Goal: Task Accomplishment & Management: Complete application form

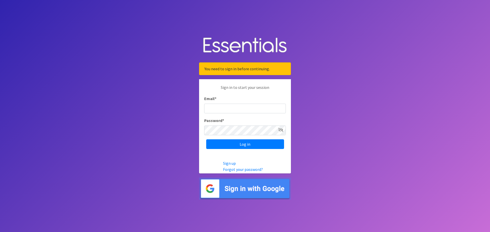
click at [254, 109] on input "Email *" at bounding box center [245, 109] width 82 height 10
type input "[EMAIL_ADDRESS][DOMAIN_NAME]"
click at [206, 140] on input "Log in" at bounding box center [245, 145] width 78 height 10
click at [217, 163] on div "Sign in to start your session Email * [EMAIL_ADDRESS][DOMAIN_NAME] Password * L…" at bounding box center [245, 126] width 92 height 94
click at [206, 140] on input "Log in" at bounding box center [245, 145] width 78 height 10
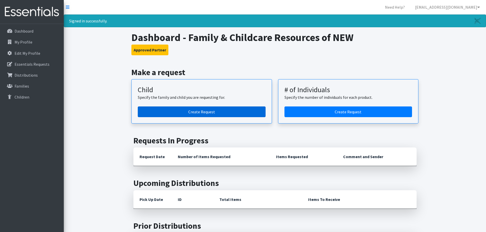
click at [184, 110] on link "Create Request" at bounding box center [202, 112] width 128 height 11
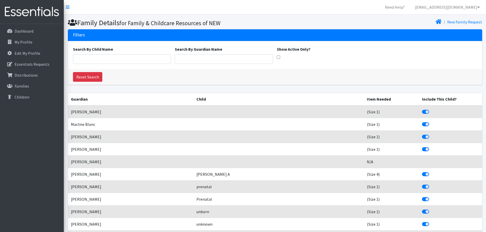
click at [280, 57] on input "Show Active Only?" at bounding box center [278, 57] width 3 height 3
checkbox input "true"
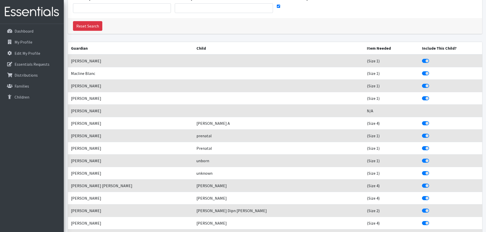
click at [431, 58] on label "Include This Child?" at bounding box center [431, 58] width 0 height 0
click at [422, 62] on input "Include This Child?" at bounding box center [424, 60] width 4 height 5
checkbox input "false"
click at [431, 70] on label "Include This Child?" at bounding box center [431, 70] width 0 height 0
click at [422, 73] on input "Include This Child?" at bounding box center [424, 72] width 4 height 5
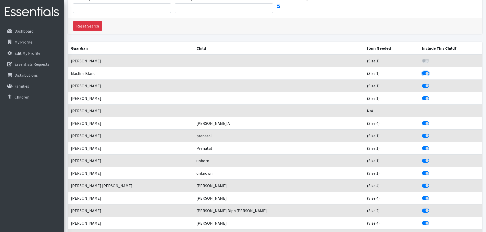
checkbox input "false"
drag, startPoint x: 412, startPoint y: 85, endPoint x: 411, endPoint y: 91, distance: 5.9
click at [431, 83] on label "Include This Child?" at bounding box center [431, 83] width 0 height 0
click at [422, 85] on input "Include This Child?" at bounding box center [424, 85] width 4 height 5
checkbox input "false"
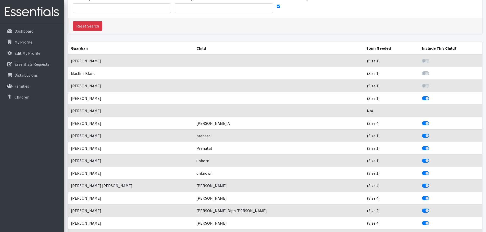
click at [431, 95] on label "Include This Child?" at bounding box center [431, 95] width 0 height 0
click at [422, 98] on input "Include This Child?" at bounding box center [424, 97] width 4 height 5
checkbox input "false"
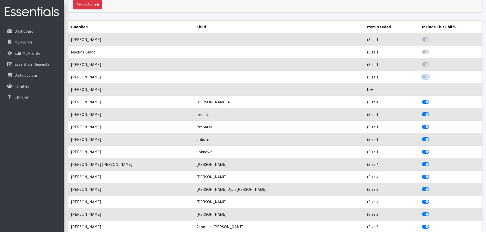
scroll to position [102, 0]
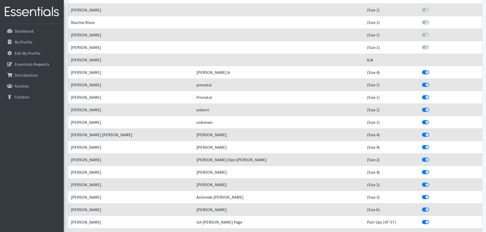
click at [431, 82] on label "Include This Child?" at bounding box center [431, 82] width 0 height 0
click at [422, 87] on input "Include This Child?" at bounding box center [424, 84] width 4 height 5
checkbox input "false"
click at [431, 94] on label "Include This Child?" at bounding box center [431, 94] width 0 height 0
click at [422, 98] on input "Include This Child?" at bounding box center [424, 96] width 4 height 5
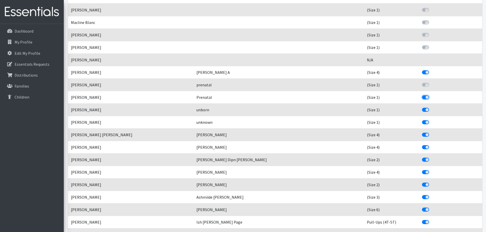
checkbox input "false"
click at [431, 107] on label "Include This Child?" at bounding box center [431, 107] width 0 height 0
click at [422, 108] on input "Include This Child?" at bounding box center [424, 109] width 4 height 5
checkbox input "false"
click at [431, 119] on label "Include This Child?" at bounding box center [431, 119] width 0 height 0
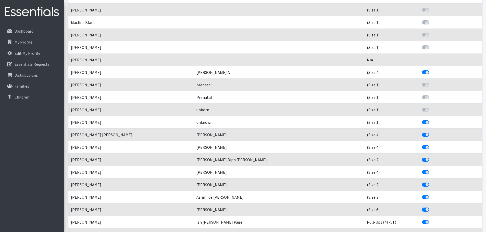
click at [422, 124] on input "Include This Child?" at bounding box center [424, 121] width 4 height 5
checkbox input "false"
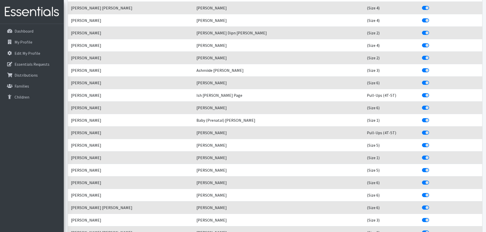
scroll to position [230, 0]
click at [431, 117] on label "Include This Child?" at bounding box center [431, 117] width 0 height 0
click at [422, 121] on input "Include This Child?" at bounding box center [424, 119] width 4 height 5
checkbox input "false"
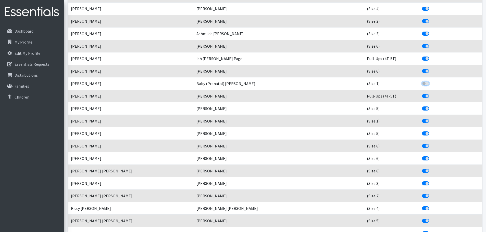
scroll to position [306, 0]
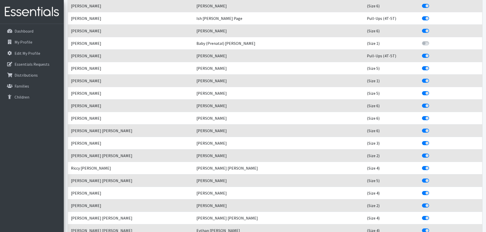
click at [431, 78] on label "Include This Child?" at bounding box center [431, 78] width 0 height 0
click at [422, 81] on input "Include This Child?" at bounding box center [424, 80] width 4 height 5
checkbox input "false"
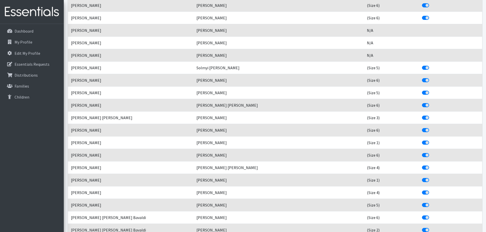
scroll to position [791, 0]
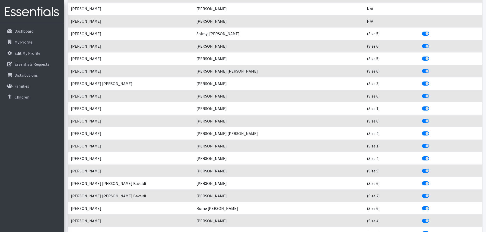
click at [431, 143] on label "Include This Child?" at bounding box center [431, 143] width 0 height 0
click at [422, 148] on input "Include This Child?" at bounding box center [424, 145] width 4 height 5
checkbox input "false"
click at [419, 112] on td "Include This Child?" at bounding box center [450, 108] width 63 height 13
click at [431, 106] on label "Include This Child?" at bounding box center [431, 106] width 0 height 0
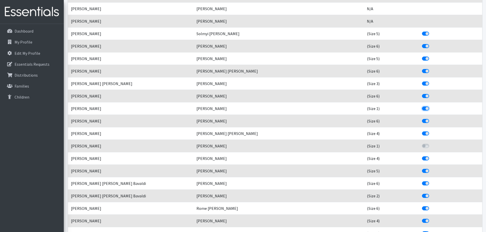
click at [422, 110] on input "Include This Child?" at bounding box center [424, 108] width 4 height 5
checkbox input "false"
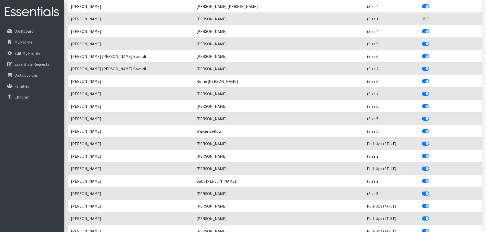
scroll to position [919, 0]
click at [431, 141] on label "Include This Child?" at bounding box center [431, 141] width 0 height 0
click at [422, 144] on input "Include This Child?" at bounding box center [424, 143] width 4 height 5
checkbox input "false"
click at [431, 166] on label "Include This Child?" at bounding box center [431, 166] width 0 height 0
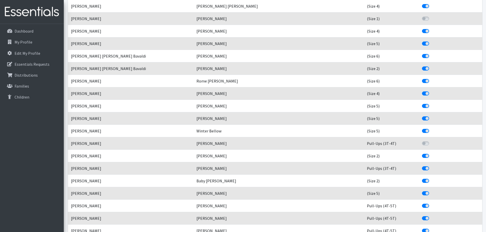
click at [422, 168] on input "Include This Child?" at bounding box center [424, 168] width 4 height 5
checkbox input "false"
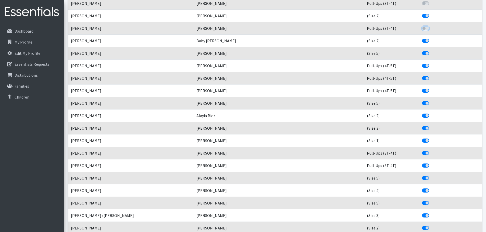
scroll to position [1072, 0]
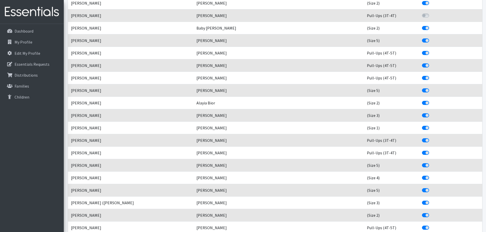
click at [431, 125] on label "Include This Child?" at bounding box center [431, 125] width 0 height 0
click at [422, 127] on input "Include This Child?" at bounding box center [424, 127] width 4 height 5
checkbox input "false"
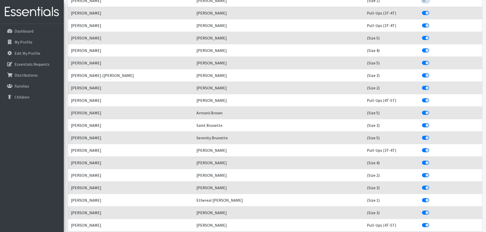
scroll to position [1250, 0]
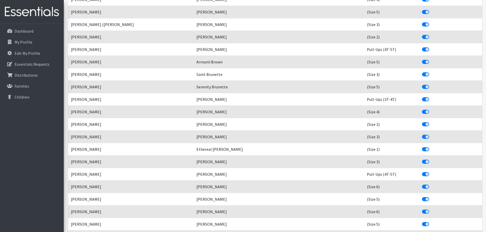
click at [431, 146] on label "Include This Child?" at bounding box center [431, 146] width 0 height 0
click at [422, 150] on input "Include This Child?" at bounding box center [424, 148] width 4 height 5
checkbox input "false"
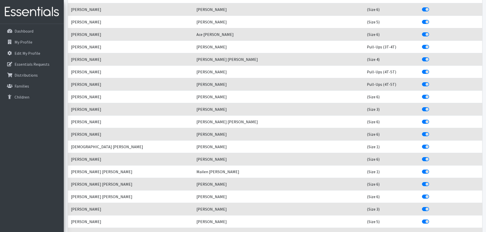
scroll to position [1454, 0]
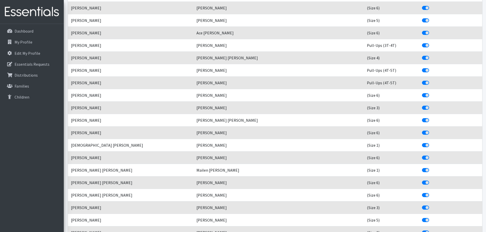
click at [431, 167] on label "Include This Child?" at bounding box center [431, 167] width 0 height 0
click at [422, 171] on input "Include This Child?" at bounding box center [424, 169] width 4 height 5
checkbox input "false"
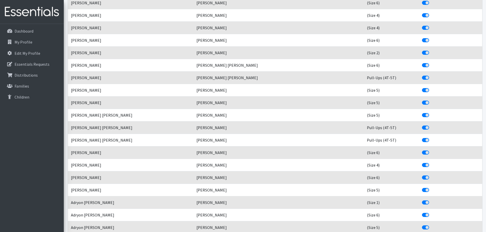
scroll to position [1939, 0]
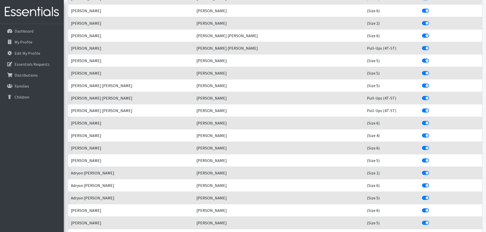
click at [431, 170] on label "Include This Child?" at bounding box center [431, 170] width 0 height 0
click at [422, 175] on input "Include This Child?" at bounding box center [424, 172] width 4 height 5
checkbox input "false"
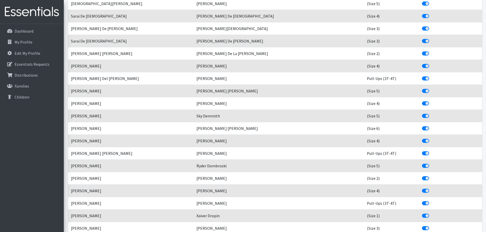
scroll to position [2322, 0]
click at [431, 150] on label "Include This Child?" at bounding box center [431, 150] width 0 height 0
click at [422, 154] on input "Include This Child?" at bounding box center [424, 152] width 4 height 5
checkbox input "false"
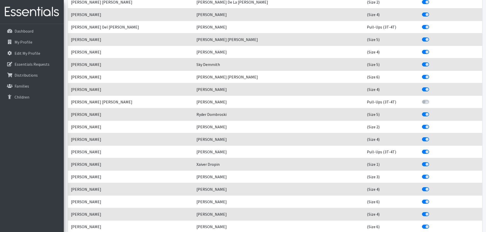
click at [422, 154] on div "Include This Child?" at bounding box center [450, 152] width 57 height 6
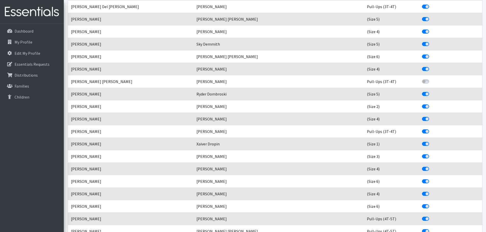
scroll to position [2424, 0]
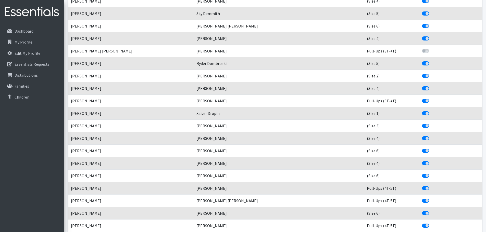
click at [431, 98] on label "Include This Child?" at bounding box center [431, 98] width 0 height 0
click at [422, 102] on input "Include This Child?" at bounding box center [424, 100] width 4 height 5
checkbox input "false"
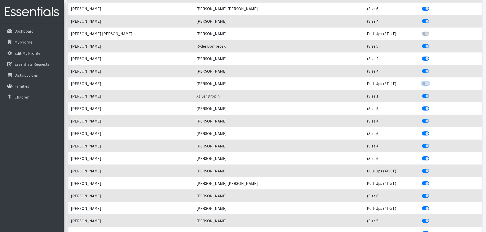
scroll to position [2475, 0]
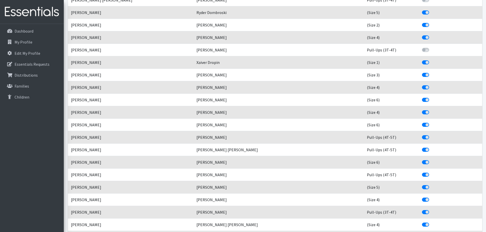
click at [431, 59] on label "Include This Child?" at bounding box center [431, 59] width 0 height 0
click at [422, 62] on input "Include This Child?" at bounding box center [424, 61] width 4 height 5
checkbox input "false"
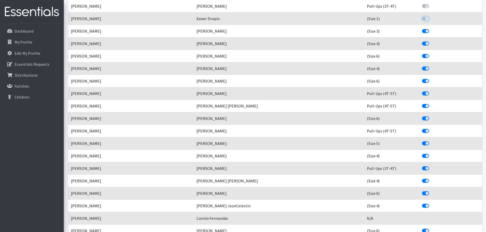
scroll to position [2526, 0]
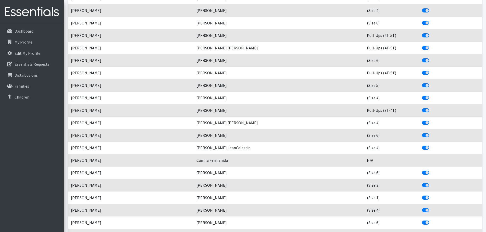
click at [431, 107] on label "Include This Child?" at bounding box center [431, 107] width 0 height 0
click at [422, 112] on input "Include This Child?" at bounding box center [424, 109] width 4 height 5
checkbox input "false"
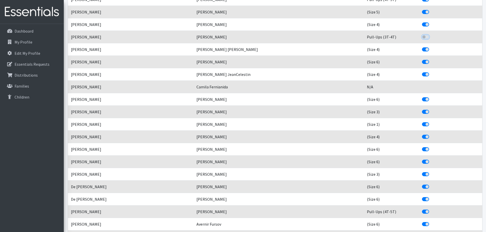
scroll to position [2654, 0]
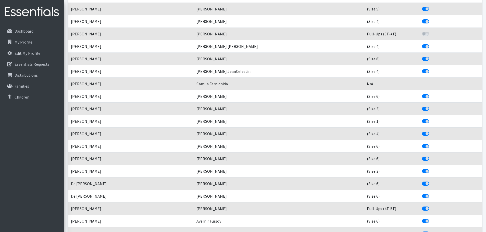
click at [431, 118] on label "Include This Child?" at bounding box center [431, 118] width 0 height 0
click at [422, 121] on input "Include This Child?" at bounding box center [424, 120] width 4 height 5
checkbox input "false"
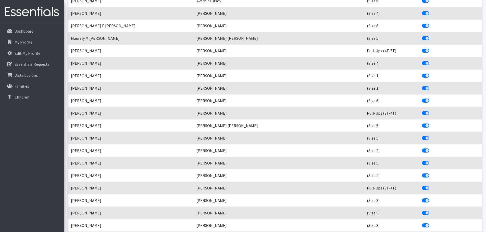
scroll to position [2883, 0]
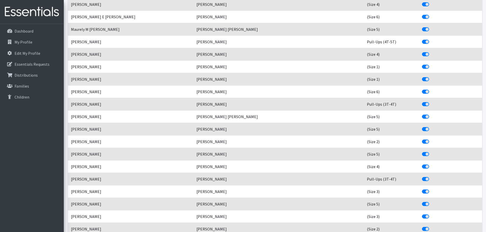
click at [422, 105] on div "Include This Child?" at bounding box center [450, 104] width 57 height 6
click at [431, 101] on label "Include This Child?" at bounding box center [431, 101] width 0 height 0
click at [422, 105] on input "Include This Child?" at bounding box center [424, 103] width 4 height 5
checkbox input "false"
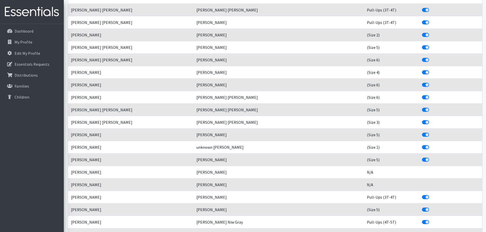
scroll to position [3241, 0]
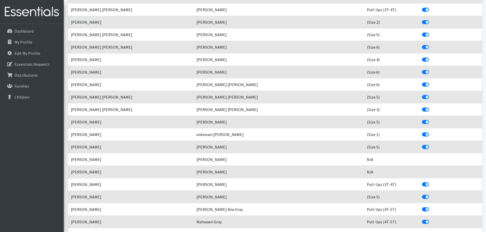
click at [431, 132] on label "Include This Child?" at bounding box center [431, 132] width 0 height 0
click at [422, 134] on input "Include This Child?" at bounding box center [424, 134] width 4 height 5
checkbox input "false"
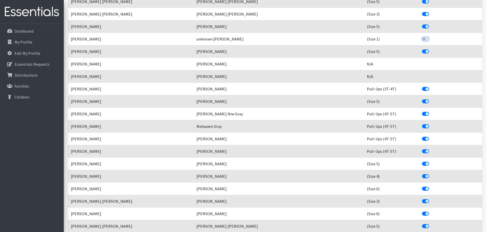
scroll to position [3343, 0]
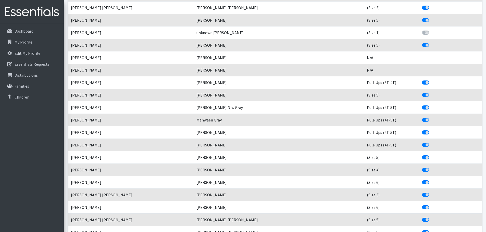
click at [431, 80] on label "Include This Child?" at bounding box center [431, 80] width 0 height 0
click at [422, 83] on input "Include This Child?" at bounding box center [424, 82] width 4 height 5
checkbox input "false"
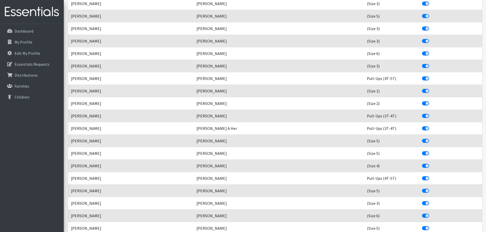
scroll to position [3598, 0]
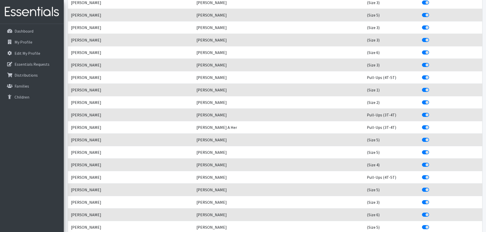
click at [431, 87] on label "Include This Child?" at bounding box center [431, 87] width 0 height 0
click at [422, 91] on input "Include This Child?" at bounding box center [424, 89] width 4 height 5
checkbox input "false"
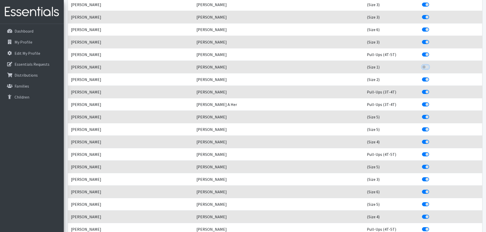
scroll to position [3649, 0]
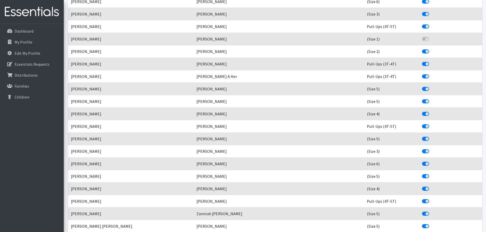
click at [431, 61] on label "Include This Child?" at bounding box center [431, 61] width 0 height 0
click at [422, 64] on input "Include This Child?" at bounding box center [424, 63] width 4 height 5
checkbox input "false"
click at [431, 73] on label "Include This Child?" at bounding box center [431, 73] width 0 height 0
click at [422, 77] on input "Include This Child?" at bounding box center [424, 75] width 4 height 5
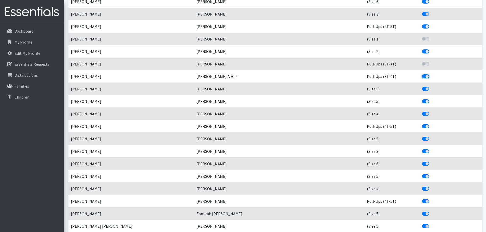
checkbox input "false"
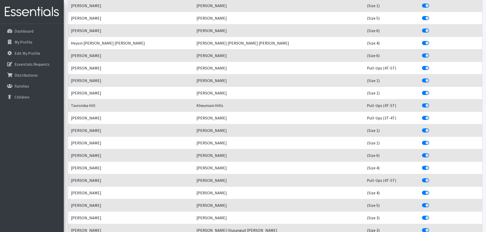
scroll to position [3904, 0]
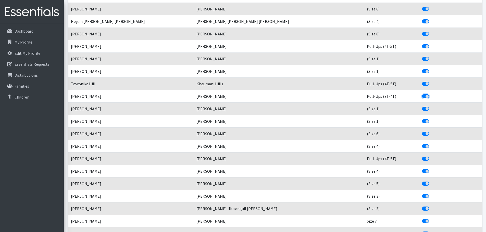
click at [422, 97] on div "Include This Child?" at bounding box center [450, 96] width 57 height 6
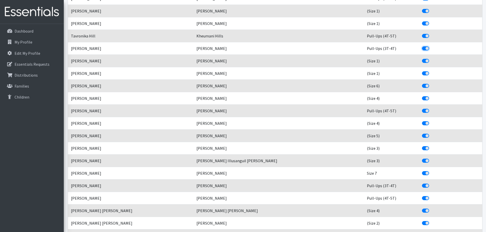
scroll to position [3955, 0]
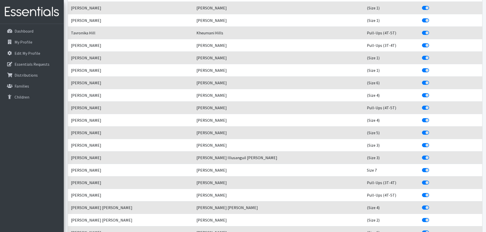
click at [431, 42] on label "Include This Child?" at bounding box center [431, 42] width 0 height 0
click at [422, 46] on input "Include This Child?" at bounding box center [424, 44] width 4 height 5
checkbox input "false"
click at [431, 55] on label "Include This Child?" at bounding box center [431, 55] width 0 height 0
click at [422, 57] on input "Include This Child?" at bounding box center [424, 57] width 4 height 5
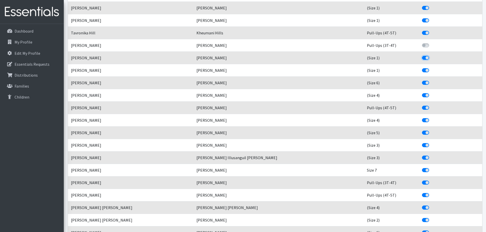
checkbox input "false"
click at [431, 67] on label "Include This Child?" at bounding box center [431, 67] width 0 height 0
click at [422, 70] on input "Include This Child?" at bounding box center [424, 69] width 4 height 5
checkbox input "false"
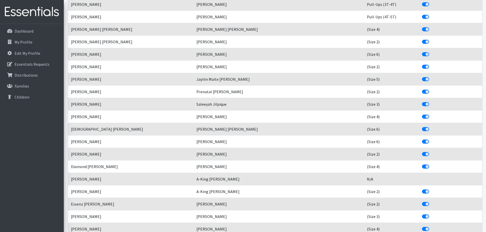
scroll to position [4108, 0]
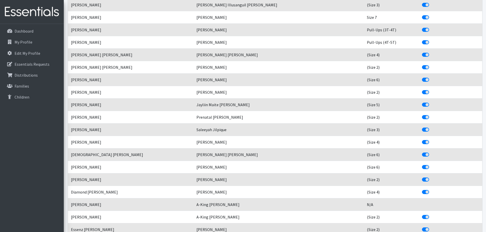
click at [431, 27] on label "Include This Child?" at bounding box center [431, 27] width 0 height 0
click at [422, 30] on input "Include This Child?" at bounding box center [424, 29] width 4 height 5
checkbox input "false"
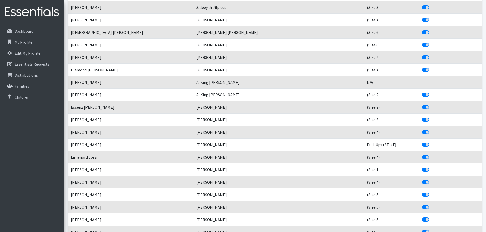
scroll to position [4261, 0]
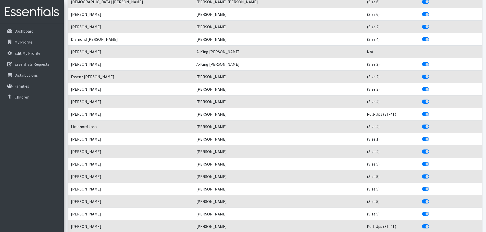
click at [431, 111] on label "Include This Child?" at bounding box center [431, 111] width 0 height 0
click at [422, 115] on input "Include This Child?" at bounding box center [424, 113] width 4 height 5
checkbox input "false"
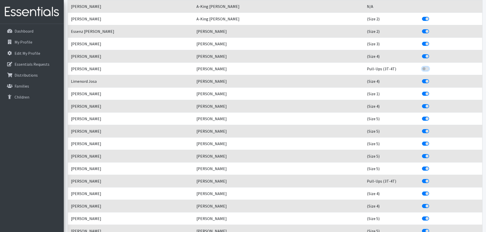
scroll to position [4312, 0]
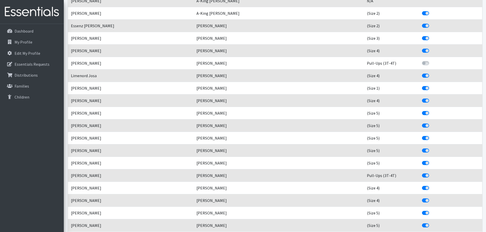
click at [431, 85] on label "Include This Child?" at bounding box center [431, 85] width 0 height 0
click at [422, 89] on input "Include This Child?" at bounding box center [424, 87] width 4 height 5
checkbox input "false"
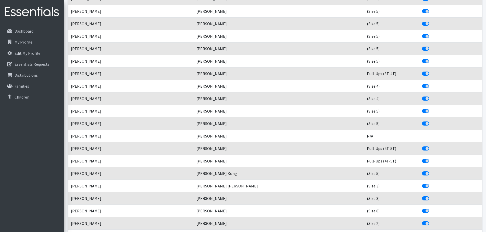
scroll to position [4440, 0]
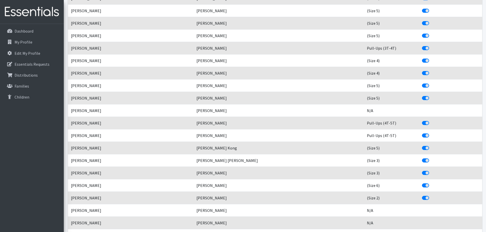
click at [431, 45] on label "Include This Child?" at bounding box center [431, 45] width 0 height 0
click at [422, 50] on input "Include This Child?" at bounding box center [424, 47] width 4 height 5
checkbox input "false"
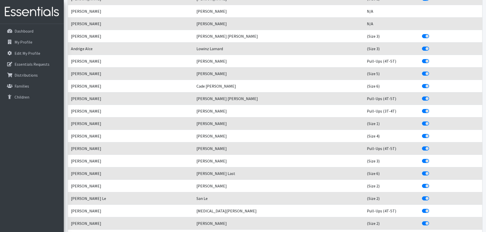
scroll to position [4644, 0]
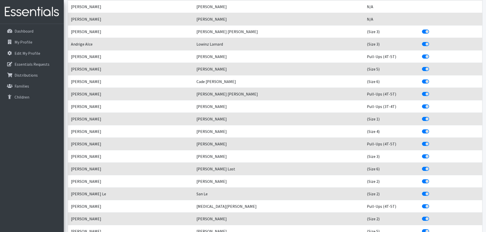
click at [431, 116] on label "Include This Child?" at bounding box center [431, 116] width 0 height 0
click at [422, 120] on input "Include This Child?" at bounding box center [424, 118] width 4 height 5
checkbox input "false"
click at [431, 104] on label "Include This Child?" at bounding box center [431, 104] width 0 height 0
click at [422, 105] on input "Include This Child?" at bounding box center [424, 106] width 4 height 5
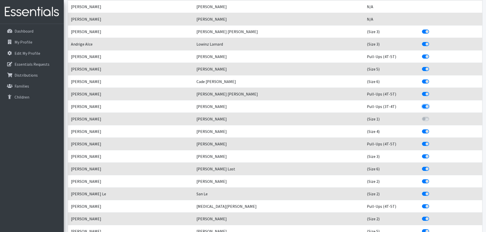
checkbox input "false"
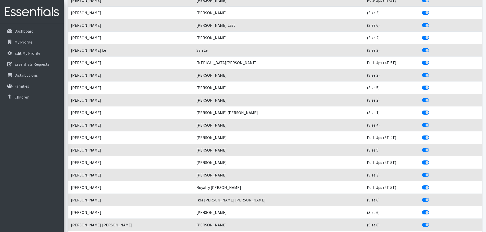
scroll to position [4797, 0]
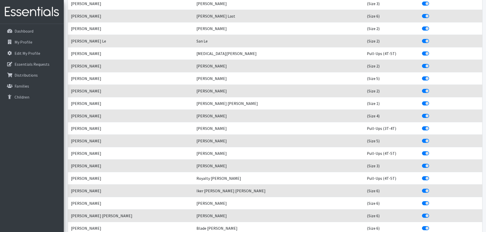
click at [419, 107] on td "Include This Child?" at bounding box center [450, 103] width 63 height 13
click at [431, 101] on label "Include This Child?" at bounding box center [431, 101] width 0 height 0
click at [422, 105] on input "Include This Child?" at bounding box center [424, 103] width 4 height 5
checkbox input "false"
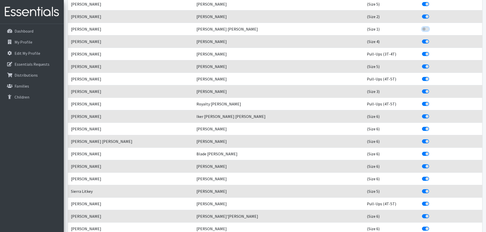
scroll to position [4874, 0]
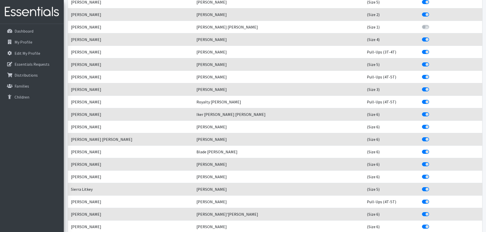
click at [431, 49] on label "Include This Child?" at bounding box center [431, 49] width 0 height 0
click at [422, 54] on input "Include This Child?" at bounding box center [424, 51] width 4 height 5
checkbox input "false"
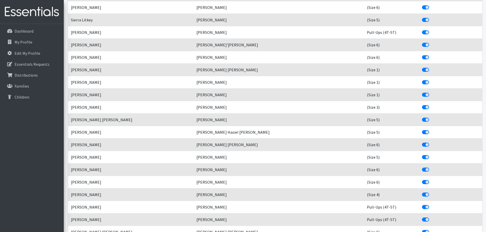
scroll to position [5052, 0]
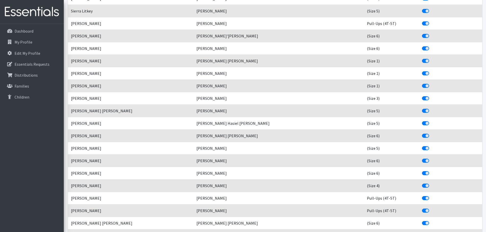
click at [431, 58] on label "Include This Child?" at bounding box center [431, 58] width 0 height 0
click at [422, 63] on input "Include This Child?" at bounding box center [424, 60] width 4 height 5
checkbox input "false"
click at [422, 71] on div "Include This Child?" at bounding box center [450, 73] width 57 height 6
click at [431, 70] on label "Include This Child?" at bounding box center [431, 70] width 0 height 0
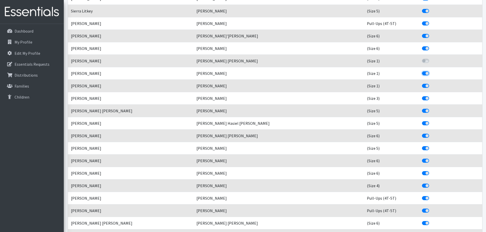
click at [422, 75] on input "Include This Child?" at bounding box center [424, 72] width 4 height 5
checkbox input "false"
click at [431, 83] on label "Include This Child?" at bounding box center [431, 83] width 0 height 0
click at [422, 85] on input "Include This Child?" at bounding box center [424, 85] width 4 height 5
checkbox input "false"
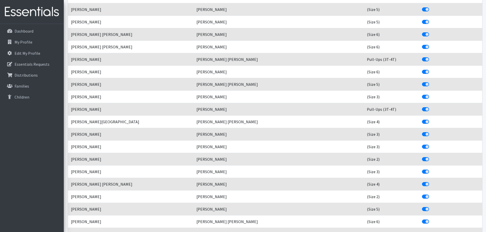
scroll to position [5588, 0]
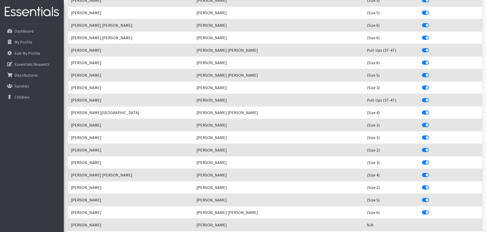
click at [431, 97] on label "Include This Child?" at bounding box center [431, 97] width 0 height 0
click at [422, 100] on input "Include This Child?" at bounding box center [424, 99] width 4 height 5
checkbox input "false"
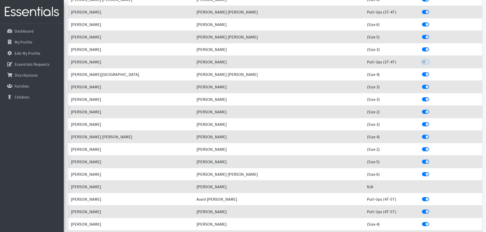
scroll to position [5614, 0]
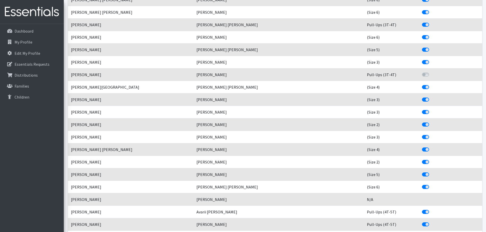
click at [431, 22] on label "Include This Child?" at bounding box center [431, 22] width 0 height 0
click at [422, 26] on input "Include This Child?" at bounding box center [424, 24] width 4 height 5
checkbox input "false"
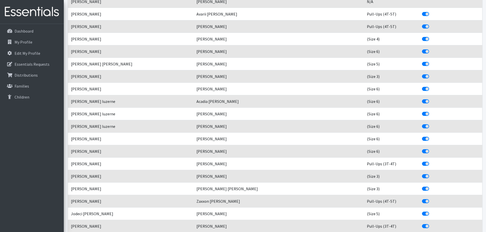
scroll to position [5869, 0]
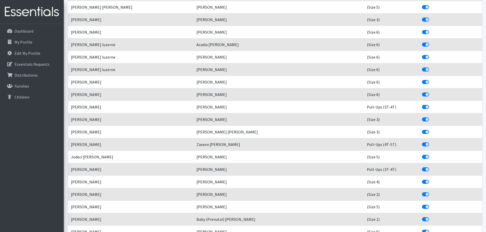
click at [431, 104] on label "Include This Child?" at bounding box center [431, 104] width 0 height 0
click at [422, 107] on input "Include This Child?" at bounding box center [424, 106] width 4 height 5
checkbox input "false"
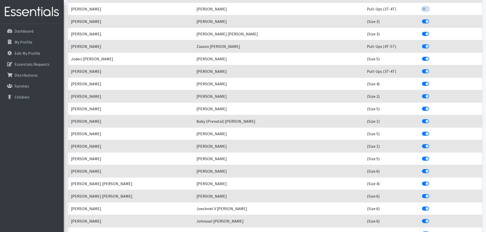
scroll to position [5971, 0]
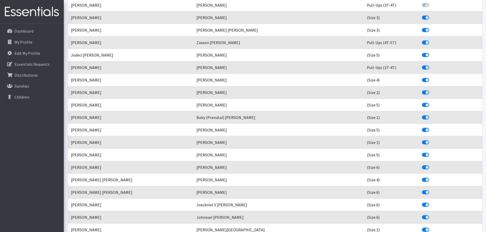
click at [431, 65] on label "Include This Child?" at bounding box center [431, 65] width 0 height 0
click at [422, 67] on input "Include This Child?" at bounding box center [424, 67] width 4 height 5
checkbox input "false"
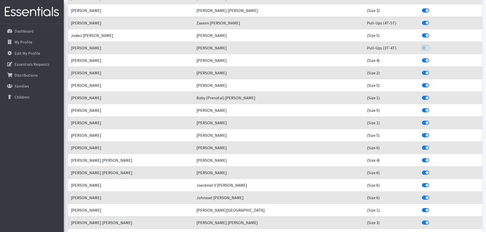
scroll to position [5997, 0]
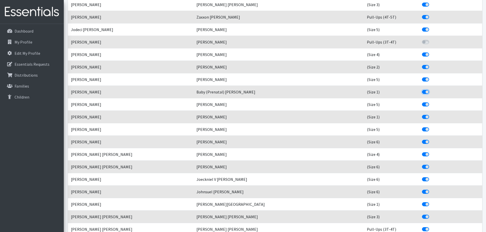
click at [422, 89] on input "Include This Child?" at bounding box center [424, 91] width 4 height 5
checkbox input "false"
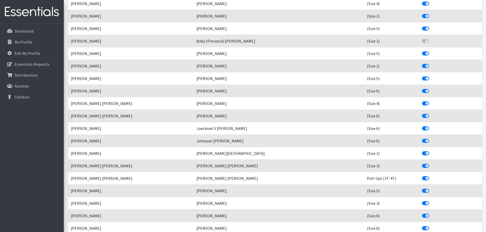
click at [422, 76] on div "Include This Child?" at bounding box center [450, 79] width 57 height 6
click at [422, 68] on div "Include This Child?" at bounding box center [450, 66] width 57 height 6
click at [431, 63] on label "Include This Child?" at bounding box center [431, 63] width 0 height 0
click at [422, 65] on input "Include This Child?" at bounding box center [424, 65] width 4 height 5
checkbox input "false"
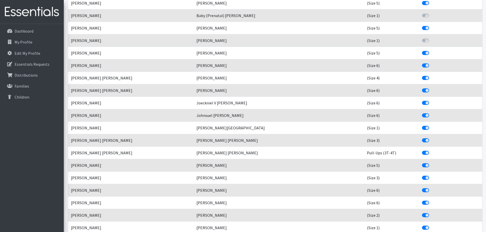
click at [431, 125] on label "Include This Child?" at bounding box center [431, 125] width 0 height 0
click at [422, 128] on input "Include This Child?" at bounding box center [424, 127] width 4 height 5
checkbox input "false"
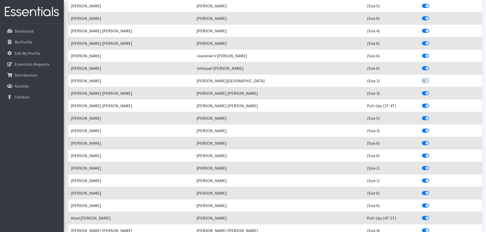
scroll to position [6124, 0]
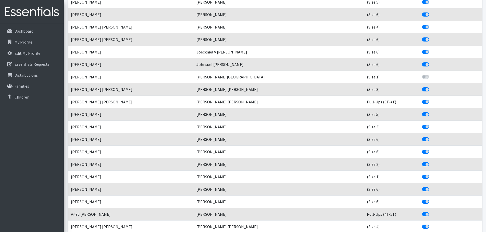
click at [431, 99] on label "Include This Child?" at bounding box center [431, 99] width 0 height 0
click at [422, 101] on input "Include This Child?" at bounding box center [424, 101] width 4 height 5
checkbox input "false"
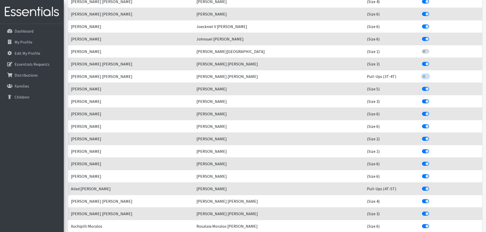
scroll to position [6175, 0]
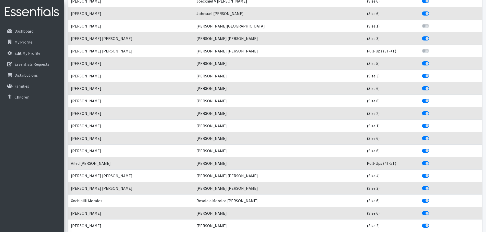
click at [431, 123] on label "Include This Child?" at bounding box center [431, 123] width 0 height 0
click at [422, 125] on input "Include This Child?" at bounding box center [424, 125] width 4 height 5
checkbox input "false"
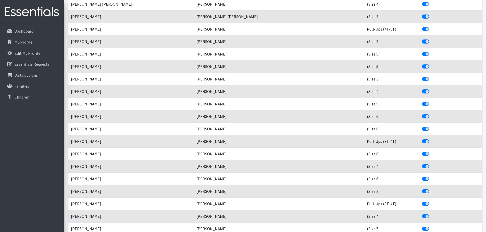
scroll to position [6660, 0]
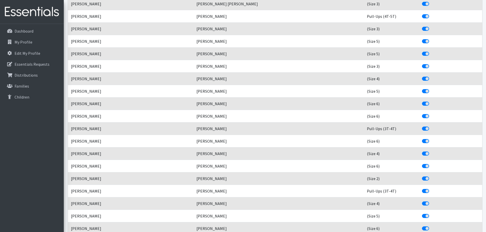
click at [431, 126] on label "Include This Child?" at bounding box center [431, 126] width 0 height 0
click at [422, 131] on input "Include This Child?" at bounding box center [424, 128] width 4 height 5
checkbox input "false"
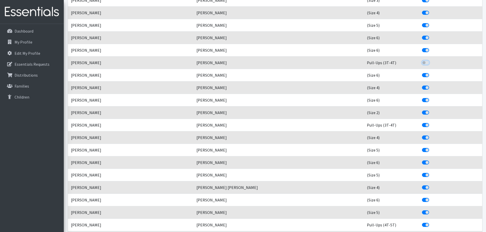
scroll to position [6737, 0]
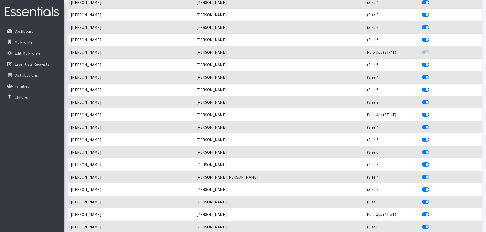
click at [431, 112] on label "Include This Child?" at bounding box center [431, 112] width 0 height 0
click at [422, 114] on input "Include This Child?" at bounding box center [424, 114] width 4 height 5
checkbox input "false"
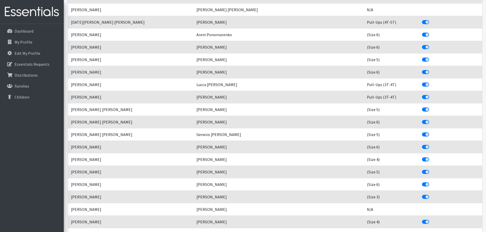
scroll to position [7043, 0]
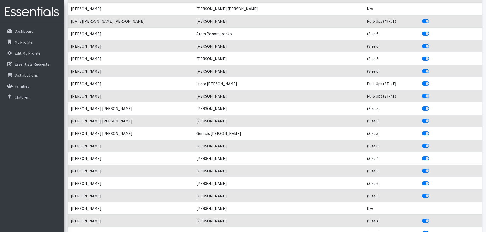
drag, startPoint x: 410, startPoint y: 83, endPoint x: 410, endPoint y: 89, distance: 6.4
click at [431, 81] on label "Include This Child?" at bounding box center [431, 81] width 0 height 0
click at [422, 83] on input "Include This Child?" at bounding box center [424, 83] width 4 height 5
checkbox input "false"
click at [431, 93] on label "Include This Child?" at bounding box center [431, 93] width 0 height 0
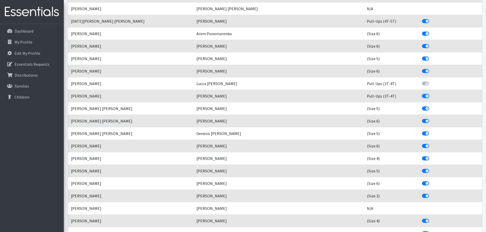
click at [422, 94] on input "Include This Child?" at bounding box center [424, 95] width 4 height 5
checkbox input "false"
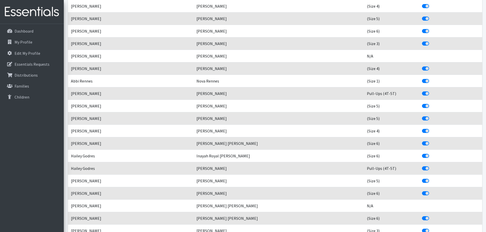
scroll to position [7196, 0]
click at [431, 78] on label "Include This Child?" at bounding box center [431, 78] width 0 height 0
click at [422, 81] on input "Include This Child?" at bounding box center [424, 80] width 4 height 5
checkbox input "false"
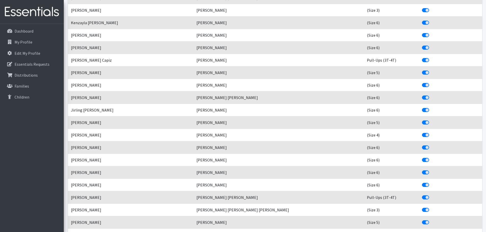
scroll to position [7425, 0]
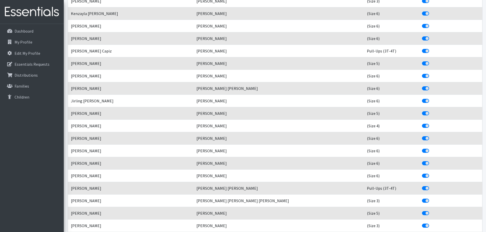
click at [431, 48] on label "Include This Child?" at bounding box center [431, 48] width 0 height 0
click at [422, 52] on input "Include This Child?" at bounding box center [424, 50] width 4 height 5
checkbox input "false"
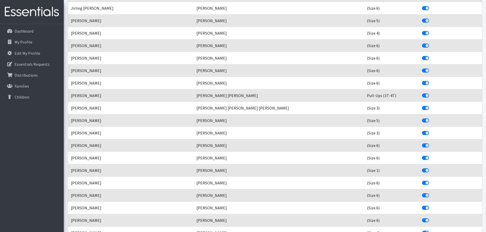
scroll to position [7528, 0]
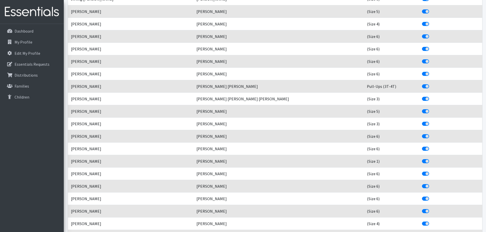
click at [431, 83] on label "Include This Child?" at bounding box center [431, 83] width 0 height 0
click at [422, 86] on input "Include This Child?" at bounding box center [424, 85] width 4 height 5
checkbox input "false"
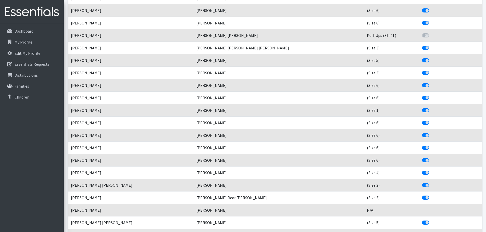
click at [431, 107] on label "Include This Child?" at bounding box center [431, 107] width 0 height 0
click at [422, 109] on input "Include This Child?" at bounding box center [424, 109] width 4 height 5
checkbox input "false"
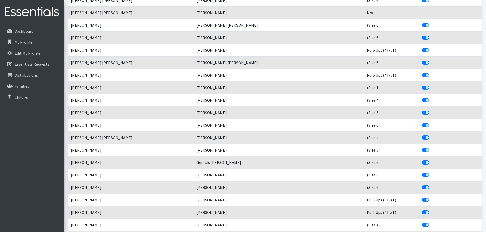
scroll to position [7910, 0]
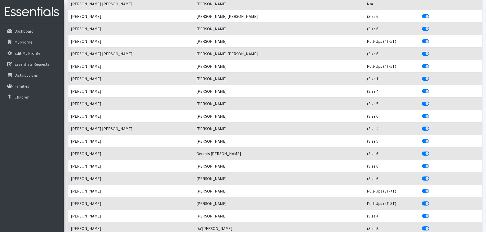
click at [431, 76] on label "Include This Child?" at bounding box center [431, 76] width 0 height 0
click at [422, 80] on input "Include This Child?" at bounding box center [424, 78] width 4 height 5
checkbox input "false"
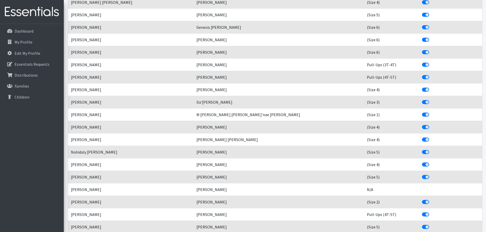
scroll to position [8038, 0]
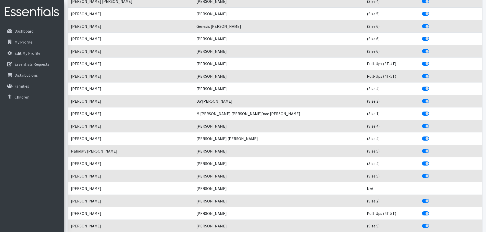
click at [431, 61] on label "Include This Child?" at bounding box center [431, 61] width 0 height 0
click at [422, 64] on input "Include This Child?" at bounding box center [424, 63] width 4 height 5
checkbox input "false"
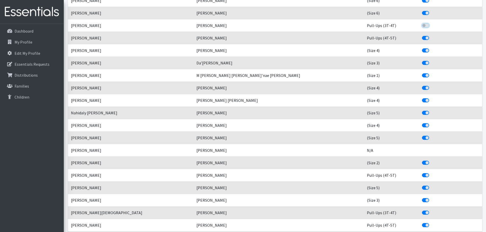
scroll to position [8089, 0]
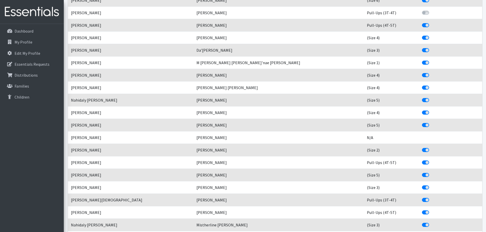
click at [431, 60] on label "Include This Child?" at bounding box center [431, 60] width 0 height 0
click at [422, 62] on input "Include This Child?" at bounding box center [424, 62] width 4 height 5
checkbox input "false"
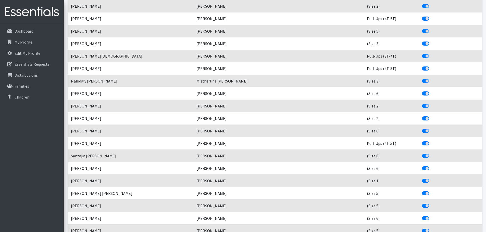
scroll to position [8242, 0]
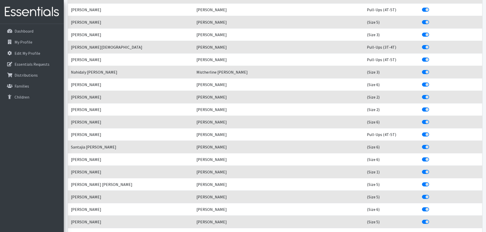
click at [431, 44] on label "Include This Child?" at bounding box center [431, 44] width 0 height 0
click at [422, 45] on input "Include This Child?" at bounding box center [424, 46] width 4 height 5
checkbox input "false"
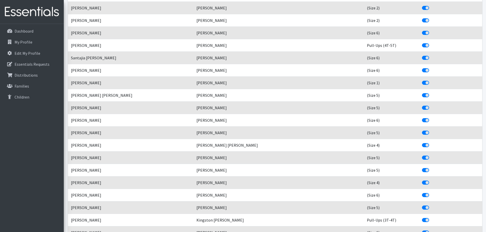
scroll to position [8344, 0]
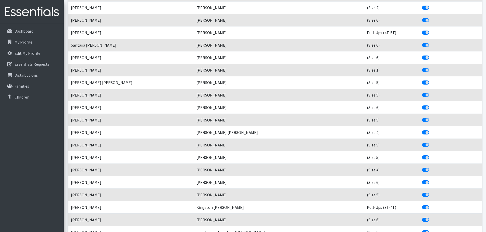
click at [431, 67] on label "Include This Child?" at bounding box center [431, 67] width 0 height 0
click at [422, 70] on input "Include This Child?" at bounding box center [424, 69] width 4 height 5
checkbox input "false"
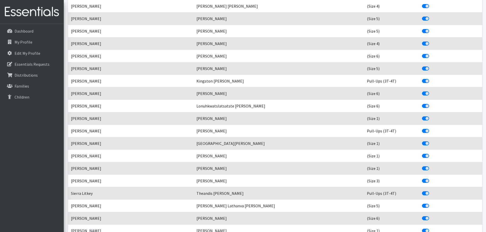
scroll to position [8472, 0]
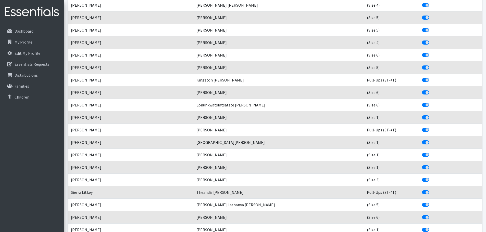
click at [422, 115] on div "Include This Child?" at bounding box center [450, 118] width 57 height 6
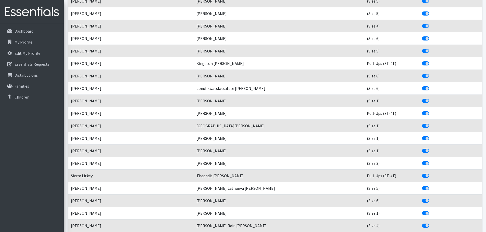
scroll to position [8497, 0]
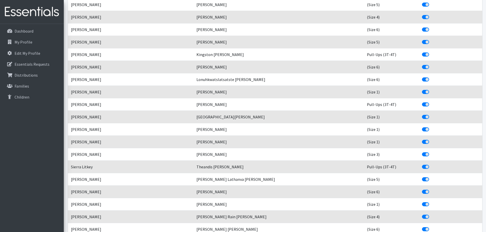
click at [431, 89] on label "Include This Child?" at bounding box center [431, 89] width 0 height 0
click at [422, 92] on input "Include This Child?" at bounding box center [424, 91] width 4 height 5
checkbox input "false"
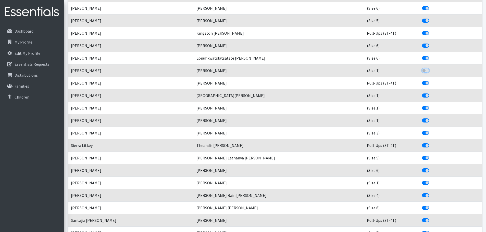
scroll to position [8548, 0]
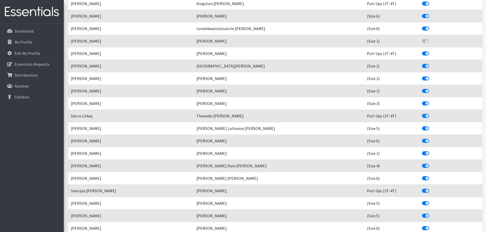
click at [431, 63] on label "Include This Child?" at bounding box center [431, 63] width 0 height 0
click at [422, 67] on input "Include This Child?" at bounding box center [424, 65] width 4 height 5
checkbox input "false"
click at [431, 76] on label "Include This Child?" at bounding box center [431, 76] width 0 height 0
click at [422, 79] on input "Include This Child?" at bounding box center [424, 78] width 4 height 5
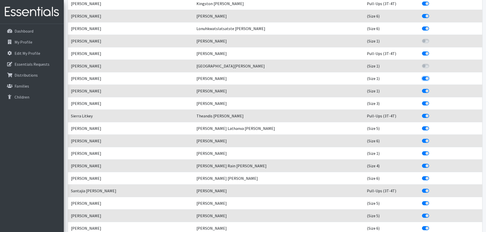
checkbox input "false"
click at [431, 88] on label "Include This Child?" at bounding box center [431, 88] width 0 height 0
click at [422, 90] on input "Include This Child?" at bounding box center [424, 90] width 4 height 5
checkbox input "false"
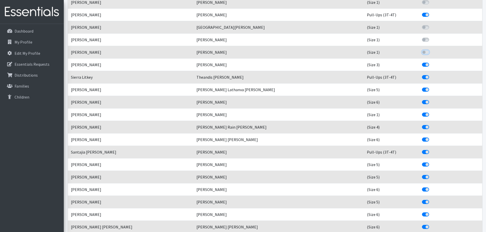
scroll to position [8599, 0]
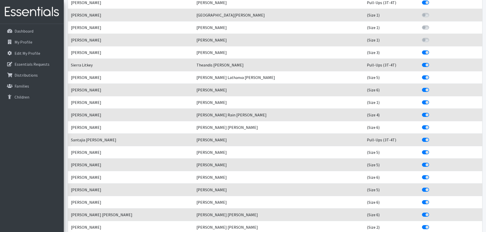
click at [431, 62] on label "Include This Child?" at bounding box center [431, 62] width 0 height 0
click at [422, 66] on input "Include This Child?" at bounding box center [424, 64] width 4 height 5
checkbox input "false"
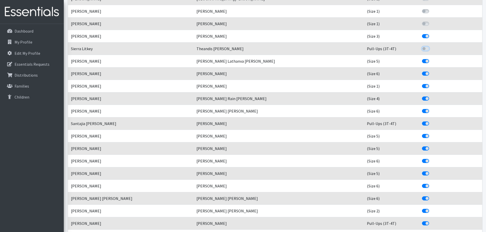
scroll to position [8625, 0]
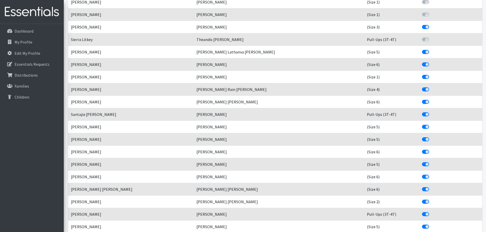
click at [431, 74] on label "Include This Child?" at bounding box center [431, 74] width 0 height 0
click at [422, 78] on input "Include This Child?" at bounding box center [424, 76] width 4 height 5
checkbox input "false"
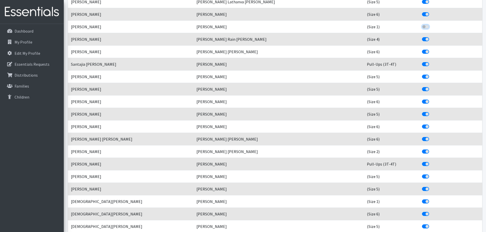
scroll to position [8676, 0]
click at [431, 60] on label "Include This Child?" at bounding box center [431, 60] width 0 height 0
click at [422, 64] on input "Include This Child?" at bounding box center [424, 62] width 4 height 5
checkbox input "false"
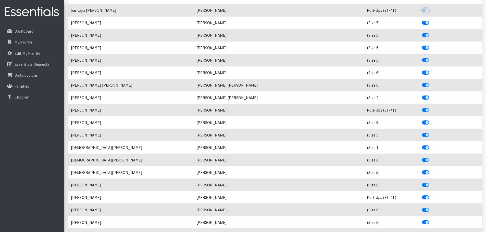
scroll to position [8752, 0]
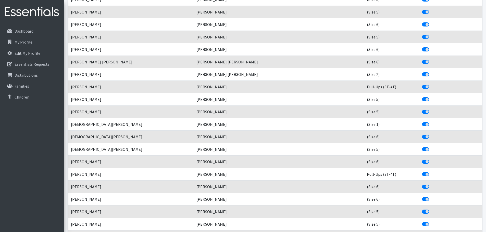
click at [431, 84] on label "Include This Child?" at bounding box center [431, 84] width 0 height 0
click at [422, 87] on input "Include This Child?" at bounding box center [424, 86] width 4 height 5
checkbox input "false"
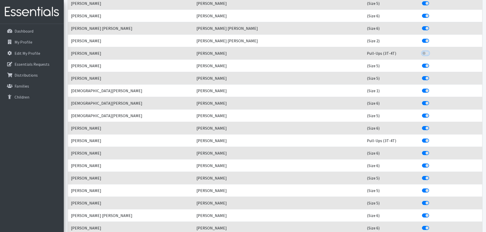
scroll to position [8803, 0]
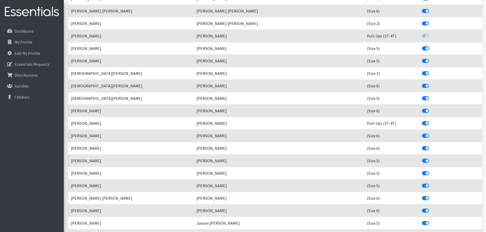
click at [422, 76] on div "Include This Child?" at bounding box center [450, 73] width 57 height 6
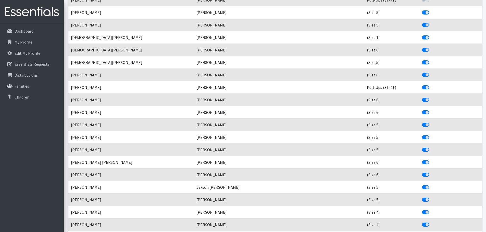
scroll to position [8854, 0]
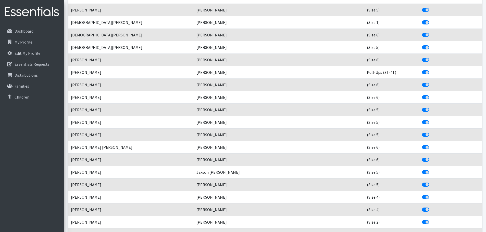
click at [431, 19] on label "Include This Child?" at bounding box center [431, 19] width 0 height 0
click at [422, 23] on input "Include This Child?" at bounding box center [424, 21] width 4 height 5
checkbox input "false"
click at [431, 69] on label "Include This Child?" at bounding box center [431, 69] width 0 height 0
click at [422, 71] on input "Include This Child?" at bounding box center [424, 71] width 4 height 5
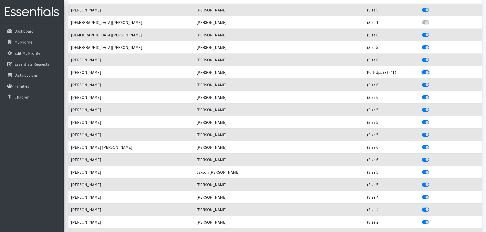
checkbox input "false"
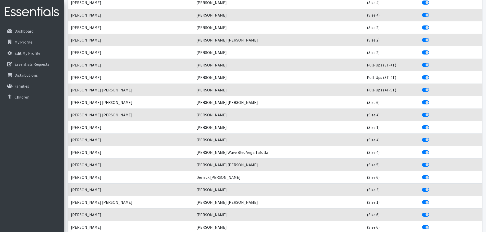
scroll to position [9059, 0]
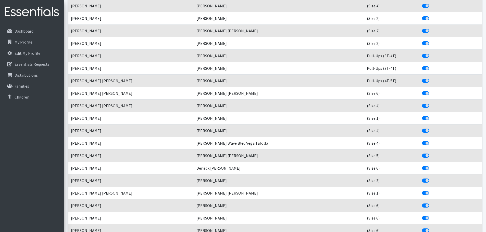
click at [431, 53] on label "Include This Child?" at bounding box center [431, 53] width 0 height 0
click at [422, 56] on input "Include This Child?" at bounding box center [424, 55] width 4 height 5
checkbox input "false"
click at [431, 65] on label "Include This Child?" at bounding box center [431, 65] width 0 height 0
click at [422, 70] on input "Include This Child?" at bounding box center [424, 67] width 4 height 5
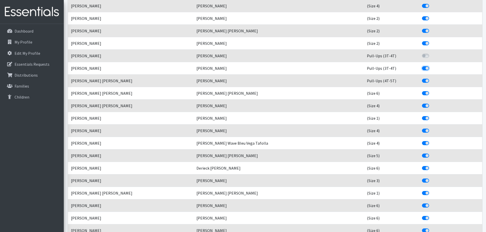
checkbox input "false"
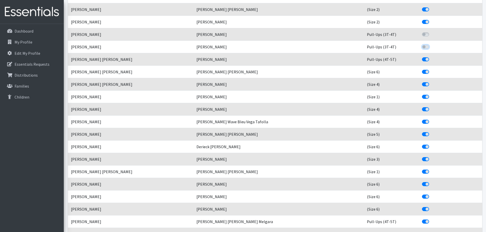
scroll to position [9110, 0]
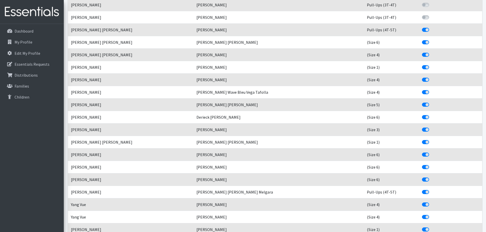
click at [431, 64] on label "Include This Child?" at bounding box center [431, 64] width 0 height 0
click at [422, 66] on input "Include This Child?" at bounding box center [424, 66] width 4 height 5
checkbox input "false"
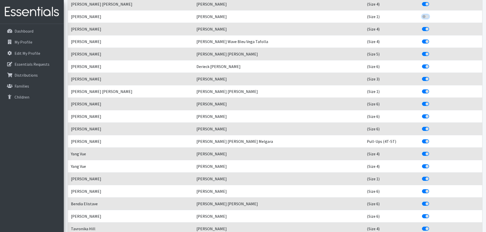
scroll to position [9161, 0]
click at [431, 88] on label "Include This Child?" at bounding box center [431, 88] width 0 height 0
click at [422, 91] on input "Include This Child?" at bounding box center [424, 90] width 4 height 5
checkbox input "false"
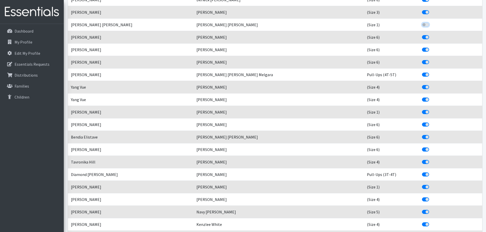
scroll to position [9237, 0]
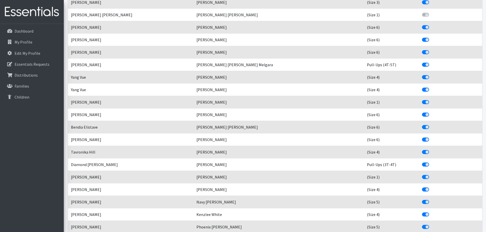
click at [422, 105] on div "Include This Child?" at bounding box center [450, 102] width 57 height 6
click at [431, 99] on label "Include This Child?" at bounding box center [431, 99] width 0 height 0
click at [422, 104] on input "Include This Child?" at bounding box center [424, 101] width 4 height 5
checkbox input "false"
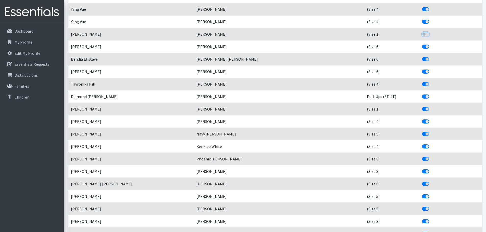
scroll to position [9314, 0]
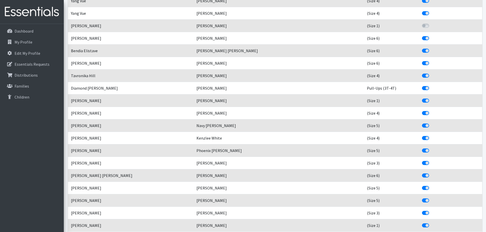
click at [431, 85] on label "Include This Child?" at bounding box center [431, 85] width 0 height 0
click at [422, 90] on input "Include This Child?" at bounding box center [424, 87] width 4 height 5
checkbox input "false"
click at [431, 98] on label "Include This Child?" at bounding box center [431, 98] width 0 height 0
click at [422, 101] on input "Include This Child?" at bounding box center [424, 100] width 4 height 5
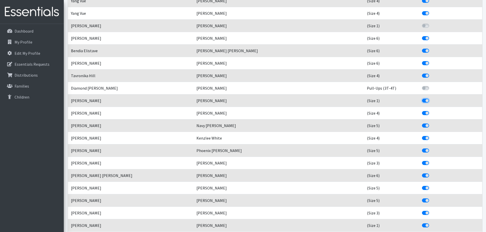
checkbox input "false"
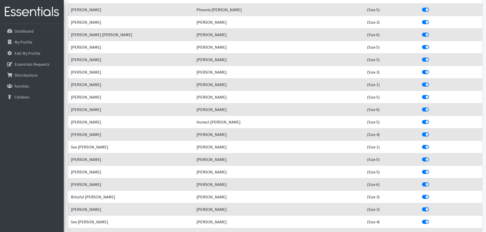
scroll to position [9467, 0]
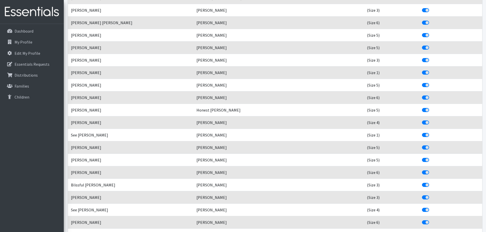
click at [431, 70] on label "Include This Child?" at bounding box center [431, 70] width 0 height 0
click at [422, 73] on input "Include This Child?" at bounding box center [424, 72] width 4 height 5
checkbox input "false"
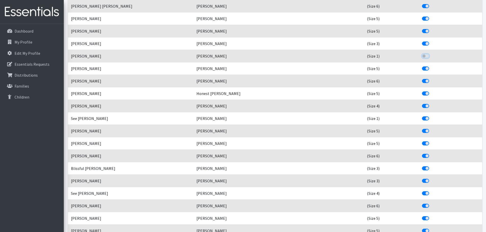
scroll to position [9492, 0]
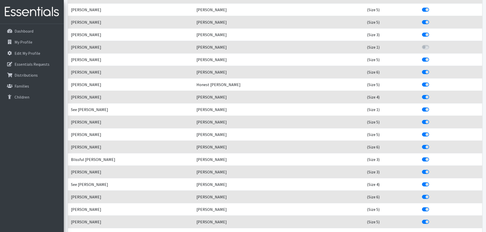
click at [422, 112] on div "Include This Child?" at bounding box center [450, 110] width 57 height 6
click at [431, 107] on label "Include This Child?" at bounding box center [431, 107] width 0 height 0
click at [422, 110] on input "Include This Child?" at bounding box center [424, 109] width 4 height 5
checkbox input "false"
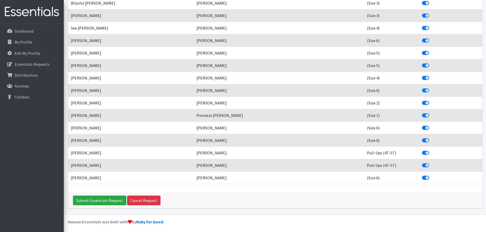
scroll to position [9651, 0]
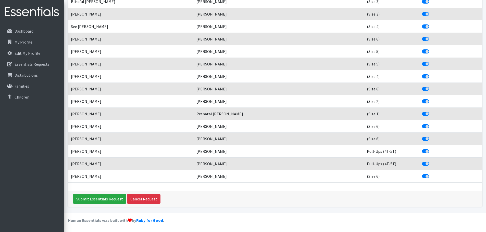
click at [431, 111] on label "Include This Child?" at bounding box center [431, 111] width 0 height 0
click at [422, 115] on input "Include This Child?" at bounding box center [424, 113] width 4 height 5
checkbox input "false"
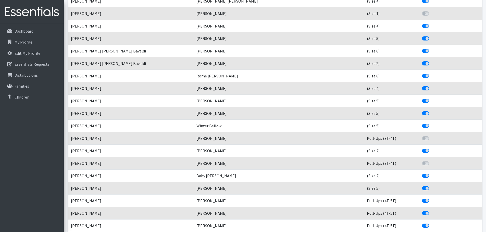
scroll to position [0, 0]
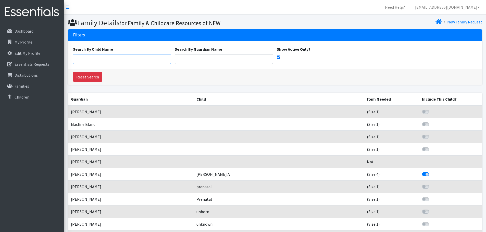
click at [158, 57] on input "Search By Child Name" at bounding box center [122, 59] width 98 height 10
type input "arlo"
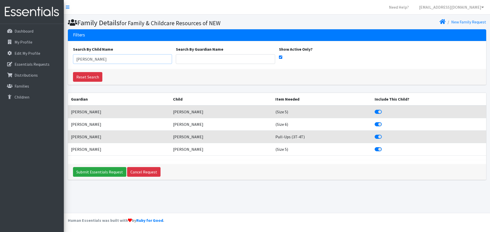
drag, startPoint x: 89, startPoint y: 58, endPoint x: 64, endPoint y: 61, distance: 24.7
click at [64, 61] on section "Family Details for Family & Childcare Resources of NEW New Family Request Filte…" at bounding box center [277, 54] width 426 height 78
click at [96, 75] on link "Reset Search" at bounding box center [87, 77] width 29 height 10
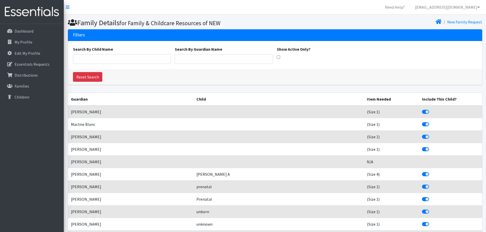
click at [279, 57] on input "Show Active Only?" at bounding box center [278, 57] width 3 height 3
checkbox input "true"
click at [431, 109] on label "Include This Child?" at bounding box center [431, 109] width 0 height 0
click at [422, 112] on input "Include This Child?" at bounding box center [424, 111] width 4 height 5
checkbox input "false"
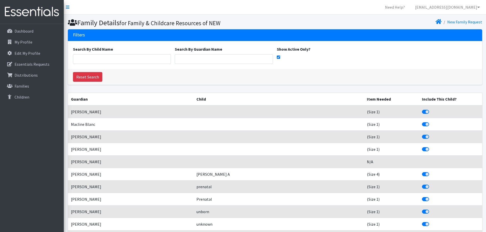
click at [431, 109] on label "Include This Child?" at bounding box center [431, 109] width 0 height 0
click at [422, 111] on input "Include This Child?" at bounding box center [424, 111] width 4 height 5
checkbox input "false"
click at [431, 121] on label "Include This Child?" at bounding box center [431, 121] width 0 height 0
click at [422, 126] on input "Include This Child?" at bounding box center [424, 123] width 4 height 5
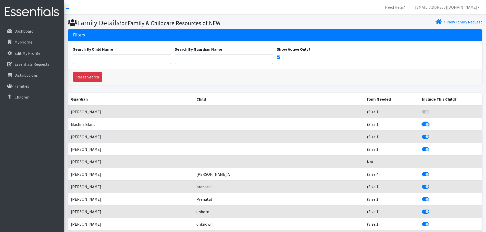
checkbox input "false"
click at [419, 141] on td "Include This Child?" at bounding box center [450, 137] width 63 height 13
click at [431, 134] on label "Include This Child?" at bounding box center [431, 134] width 0 height 0
click at [422, 138] on input "Include This Child?" at bounding box center [424, 136] width 4 height 5
checkbox input "false"
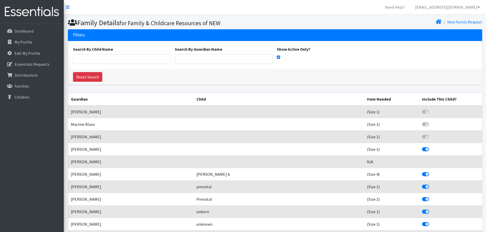
click at [364, 99] on th "Item Needed" at bounding box center [391, 99] width 55 height 13
click at [422, 152] on div "Include This Child?" at bounding box center [450, 149] width 57 height 6
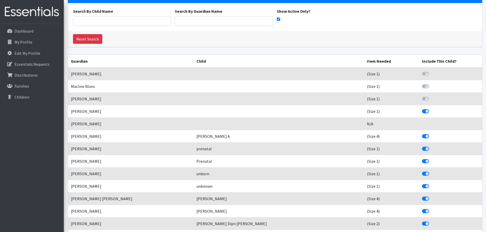
scroll to position [51, 0]
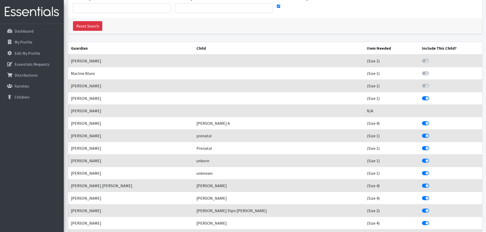
click at [431, 95] on label "Include This Child?" at bounding box center [431, 95] width 0 height 0
click at [422, 99] on input "Include This Child?" at bounding box center [424, 97] width 4 height 5
checkbox input "false"
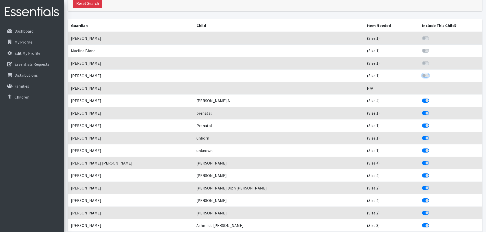
scroll to position [102, 0]
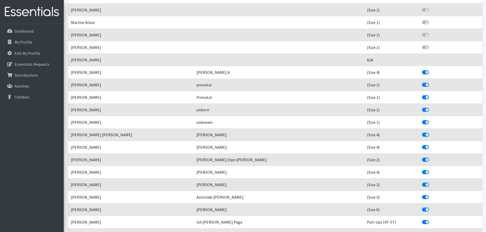
click at [431, 82] on label "Include This Child?" at bounding box center [431, 82] width 0 height 0
click at [431, 94] on label "Include This Child?" at bounding box center [431, 94] width 0 height 0
click at [422, 98] on input "Include This Child?" at bounding box center [424, 96] width 4 height 5
checkbox input "false"
click at [431, 82] on label "Include This Child?" at bounding box center [431, 82] width 0 height 0
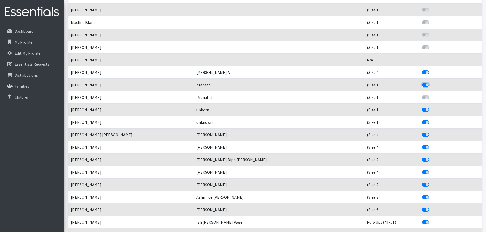
click at [422, 85] on input "Include This Child?" at bounding box center [424, 84] width 4 height 5
checkbox input "false"
click at [431, 107] on label "Include This Child?" at bounding box center [431, 107] width 0 height 0
click at [422, 125] on div "Include This Child?" at bounding box center [450, 122] width 57 height 6
click at [431, 107] on label "Include This Child?" at bounding box center [431, 107] width 0 height 0
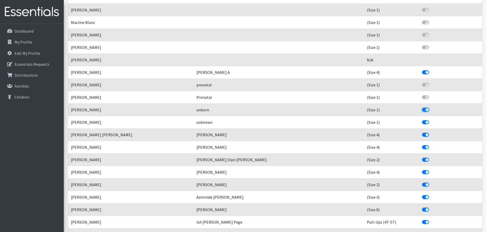
click at [422, 111] on input "Include This Child?" at bounding box center [424, 109] width 4 height 5
checkbox input "false"
click at [431, 119] on label "Include This Child?" at bounding box center [431, 119] width 0 height 0
click at [422, 123] on input "Include This Child?" at bounding box center [424, 121] width 4 height 5
checkbox input "false"
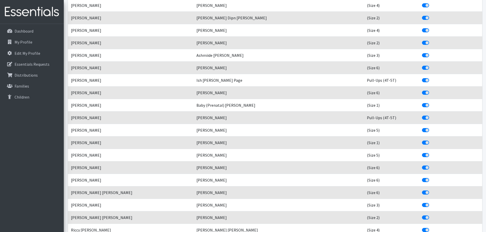
scroll to position [255, 0]
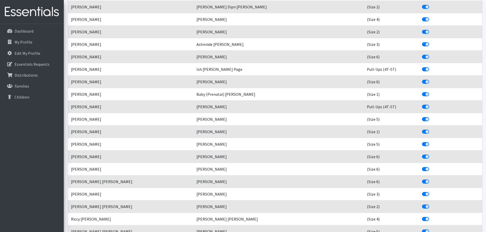
click at [431, 91] on label "Include This Child?" at bounding box center [431, 91] width 0 height 0
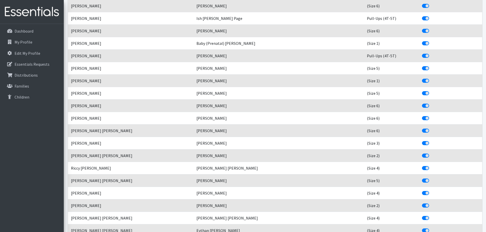
click at [431, 40] on label "Include This Child?" at bounding box center [431, 40] width 0 height 0
click at [422, 44] on input "Include This Child?" at bounding box center [424, 42] width 4 height 5
checkbox input "false"
click at [431, 78] on label "Include This Child?" at bounding box center [431, 78] width 0 height 0
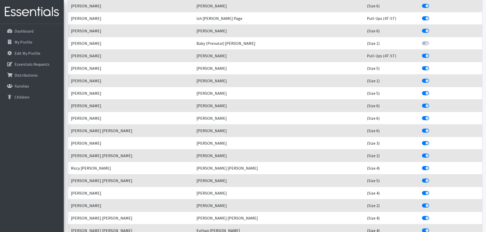
click at [422, 82] on input "Include This Child?" at bounding box center [424, 80] width 4 height 5
checkbox input "false"
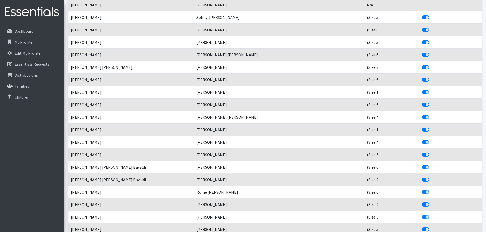
scroll to position [817, 0]
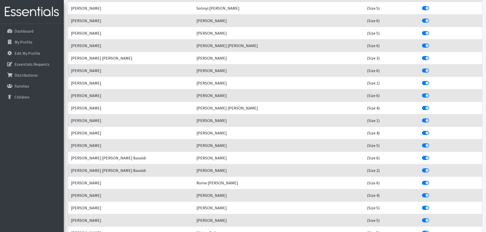
click at [431, 80] on label "Include This Child?" at bounding box center [431, 80] width 0 height 0
click at [422, 82] on input "Include This Child?" at bounding box center [424, 82] width 4 height 5
checkbox input "false"
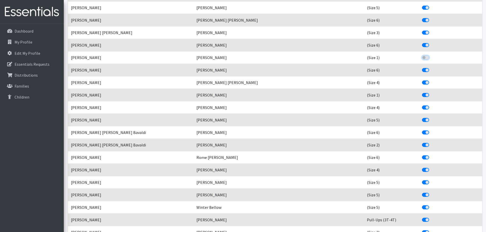
scroll to position [868, 0]
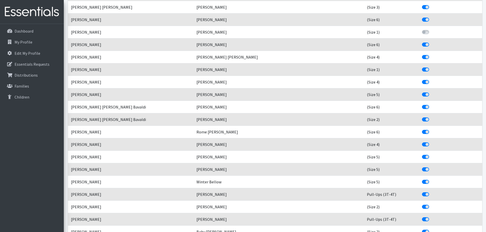
click at [431, 67] on label "Include This Child?" at bounding box center [431, 67] width 0 height 0
click at [422, 71] on input "Include This Child?" at bounding box center [424, 69] width 4 height 5
checkbox input "false"
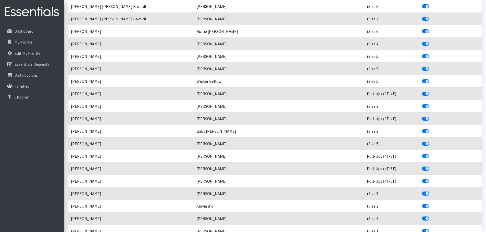
scroll to position [970, 0]
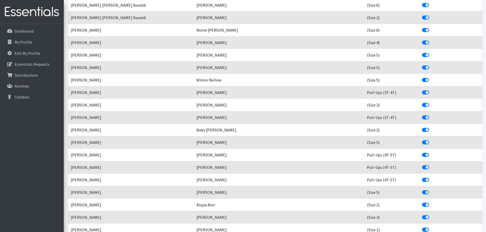
click at [431, 90] on label "Include This Child?" at bounding box center [431, 90] width 0 height 0
click at [422, 92] on input "Include This Child?" at bounding box center [424, 92] width 4 height 5
checkbox input "false"
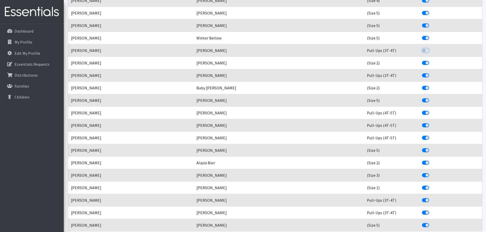
scroll to position [1021, 0]
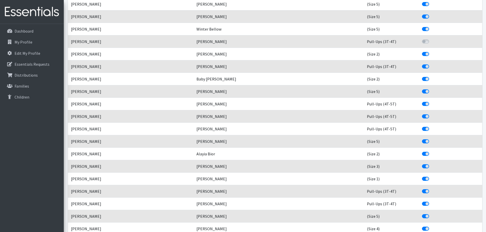
click at [431, 64] on label "Include This Child?" at bounding box center [431, 64] width 0 height 0
click at [422, 67] on input "Include This Child?" at bounding box center [424, 66] width 4 height 5
checkbox input "false"
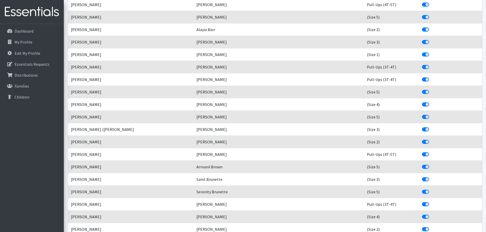
scroll to position [1148, 0]
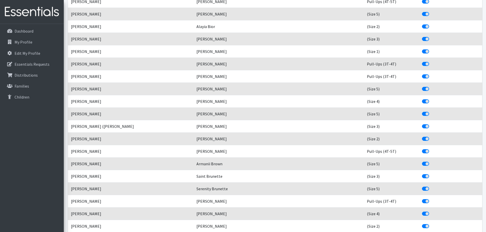
click at [422, 66] on div "Include This Child?" at bounding box center [450, 64] width 57 height 6
click at [431, 61] on label "Include This Child?" at bounding box center [431, 61] width 0 height 0
click at [422, 64] on input "Include This Child?" at bounding box center [424, 63] width 4 height 5
checkbox input "false"
click at [431, 73] on label "Include This Child?" at bounding box center [431, 73] width 0 height 0
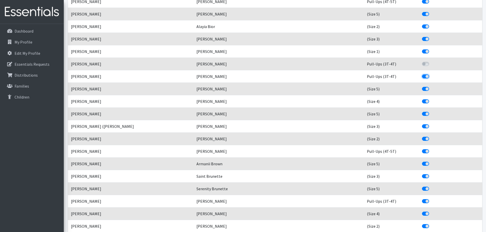
click at [422, 77] on input "Include This Child?" at bounding box center [424, 75] width 4 height 5
checkbox input "false"
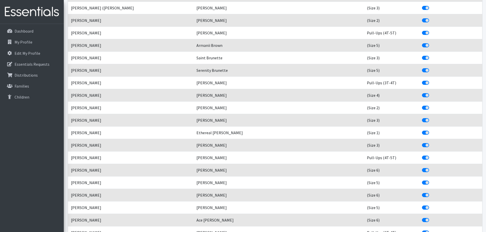
scroll to position [1276, 0]
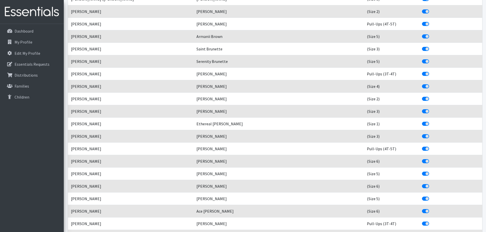
click at [431, 71] on label "Include This Child?" at bounding box center [431, 71] width 0 height 0
click at [422, 74] on input "Include This Child?" at bounding box center [424, 73] width 4 height 5
checkbox input "false"
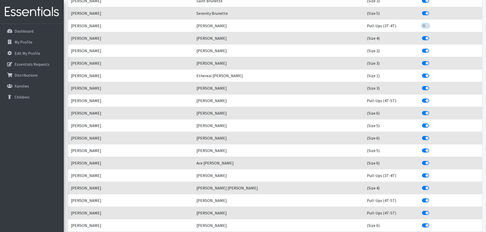
scroll to position [1327, 0]
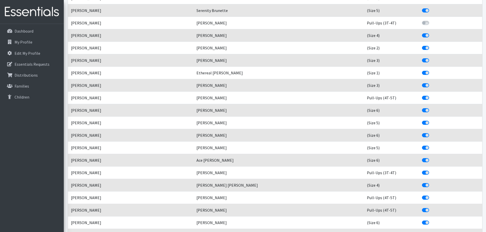
click at [431, 70] on label "Include This Child?" at bounding box center [431, 70] width 0 height 0
click at [422, 73] on input "Include This Child?" at bounding box center [424, 72] width 4 height 5
checkbox input "false"
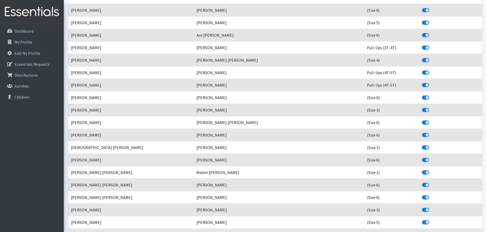
scroll to position [1454, 0]
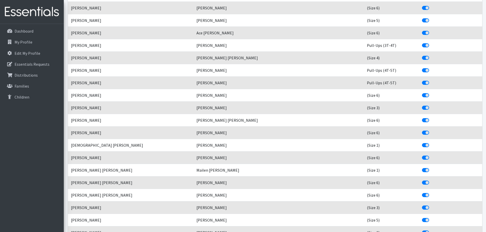
click at [431, 42] on label "Include This Child?" at bounding box center [431, 42] width 0 height 0
click at [422, 44] on input "Include This Child?" at bounding box center [424, 44] width 4 height 5
checkbox input "false"
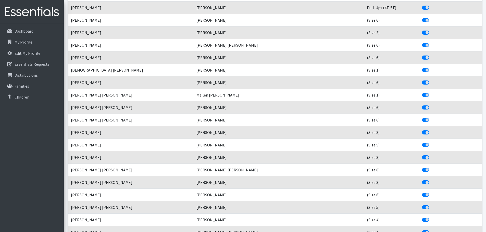
scroll to position [1531, 0]
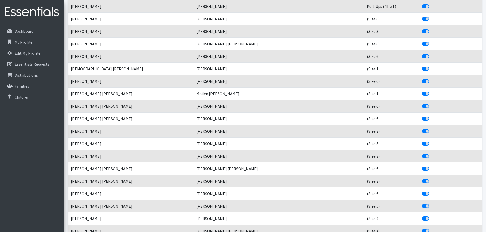
click at [431, 66] on label "Include This Child?" at bounding box center [431, 66] width 0 height 0
click at [422, 68] on input "Include This Child?" at bounding box center [424, 68] width 4 height 5
checkbox input "false"
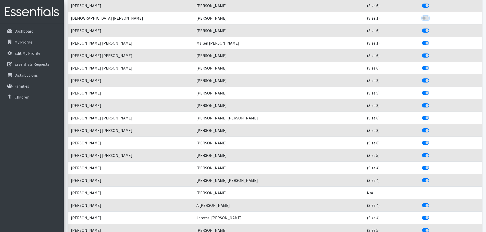
scroll to position [1582, 0]
click at [431, 40] on label "Include This Child?" at bounding box center [431, 40] width 0 height 0
click at [422, 44] on input "Include This Child?" at bounding box center [424, 42] width 4 height 5
checkbox input "false"
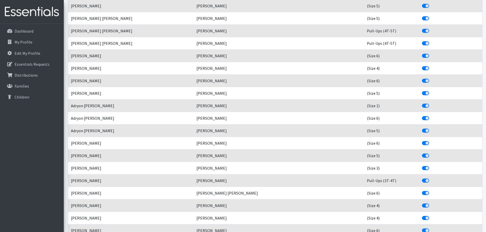
scroll to position [2016, 0]
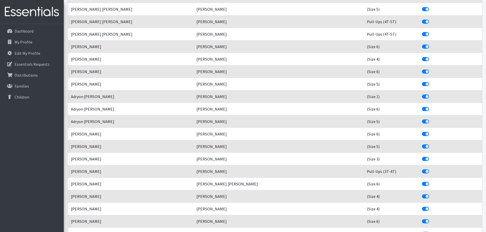
click at [431, 94] on label "Include This Child?" at bounding box center [431, 94] width 0 height 0
click at [422, 96] on input "Include This Child?" at bounding box center [424, 96] width 4 height 5
checkbox input "false"
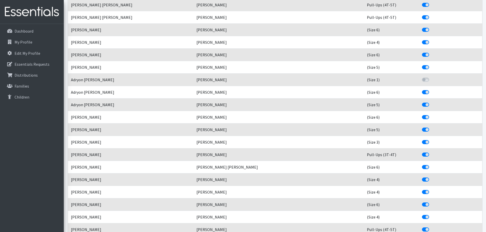
scroll to position [2067, 0]
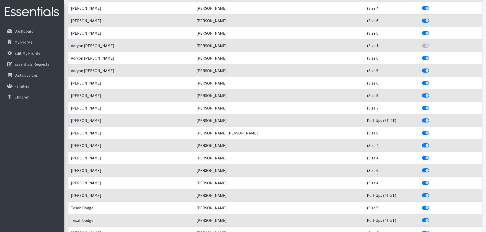
click at [431, 118] on label "Include This Child?" at bounding box center [431, 118] width 0 height 0
click at [422, 119] on input "Include This Child?" at bounding box center [424, 120] width 4 height 5
checkbox input "false"
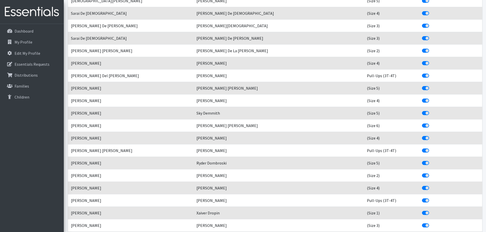
scroll to position [2348, 0]
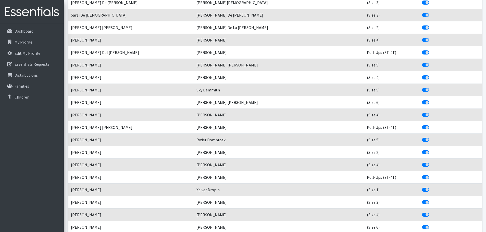
click at [431, 50] on label "Include This Child?" at bounding box center [431, 50] width 0 height 0
click at [422, 53] on input "Include This Child?" at bounding box center [424, 52] width 4 height 5
checkbox input "false"
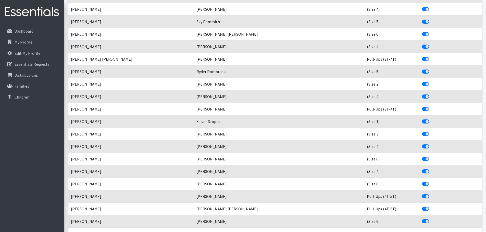
scroll to position [2424, 0]
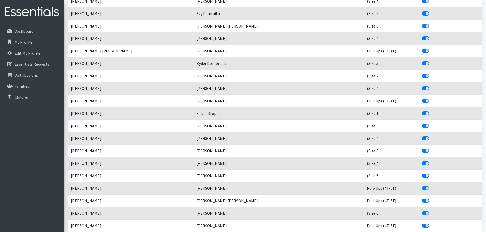
click at [431, 48] on label "Include This Child?" at bounding box center [431, 48] width 0 height 0
click at [422, 50] on input "Include This Child?" at bounding box center [424, 50] width 4 height 5
checkbox input "false"
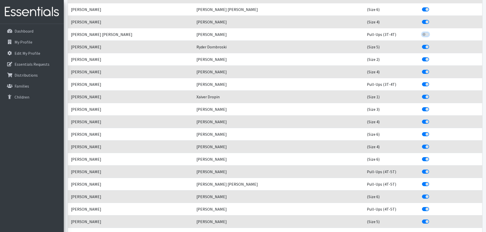
scroll to position [2450, 0]
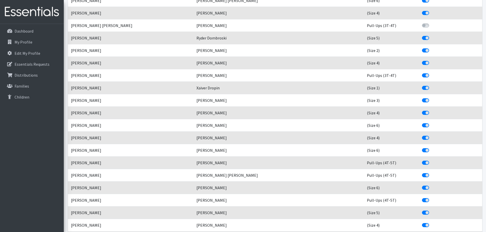
click at [431, 72] on label "Include This Child?" at bounding box center [431, 72] width 0 height 0
click at [422, 76] on input "Include This Child?" at bounding box center [424, 74] width 4 height 5
checkbox input "false"
click at [431, 85] on label "Include This Child?" at bounding box center [431, 85] width 0 height 0
click at [422, 88] on input "Include This Child?" at bounding box center [424, 87] width 4 height 5
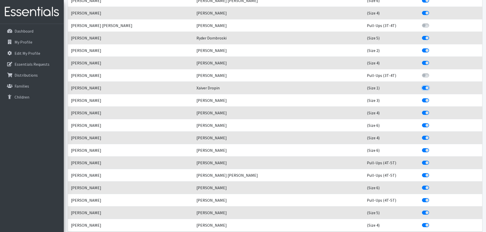
checkbox input "false"
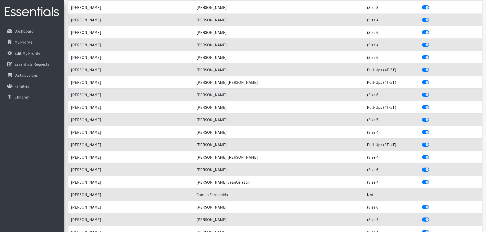
scroll to position [2577, 0]
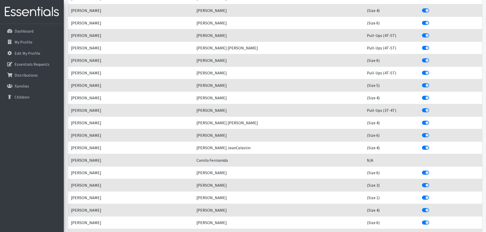
click at [431, 107] on label "Include This Child?" at bounding box center [431, 107] width 0 height 0
click at [422, 111] on input "Include This Child?" at bounding box center [424, 109] width 4 height 5
checkbox input "false"
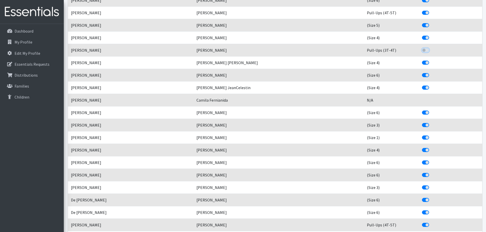
scroll to position [2679, 0]
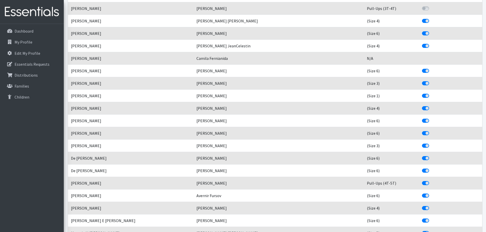
click at [431, 93] on label "Include This Child?" at bounding box center [431, 93] width 0 height 0
click at [422, 96] on input "Include This Child?" at bounding box center [424, 95] width 4 height 5
checkbox input "false"
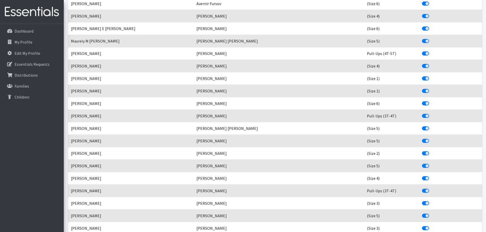
scroll to position [2883, 0]
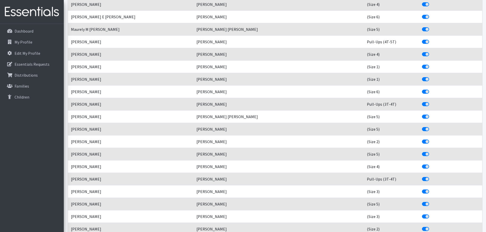
click at [431, 64] on label "Include This Child?" at bounding box center [431, 64] width 0 height 0
click at [422, 68] on input "Include This Child?" at bounding box center [424, 66] width 4 height 5
checkbox input "false"
click at [431, 76] on label "Include This Child?" at bounding box center [431, 76] width 0 height 0
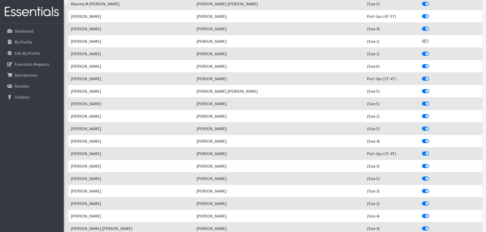
click at [431, 51] on label "Include This Child?" at bounding box center [431, 51] width 0 height 0
click at [422, 55] on input "Include This Child?" at bounding box center [424, 53] width 4 height 5
checkbox input "false"
click at [431, 76] on label "Include This Child?" at bounding box center [431, 76] width 0 height 0
click at [422, 78] on input "Include This Child?" at bounding box center [424, 78] width 4 height 5
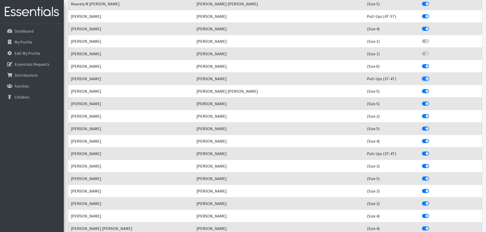
checkbox input "false"
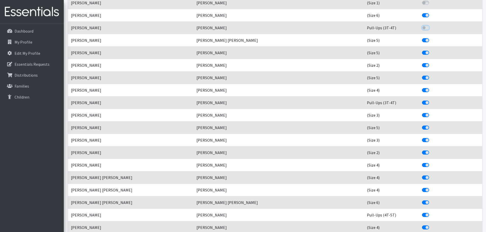
scroll to position [2986, 0]
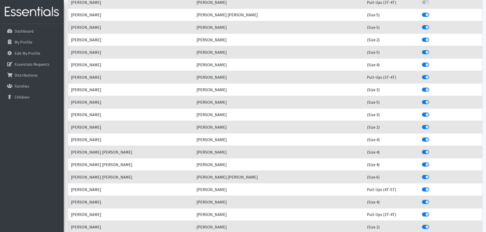
click at [431, 74] on label "Include This Child?" at bounding box center [431, 74] width 0 height 0
click at [422, 79] on input "Include This Child?" at bounding box center [424, 76] width 4 height 5
checkbox input "false"
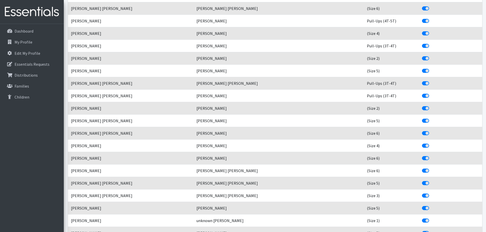
scroll to position [3164, 0]
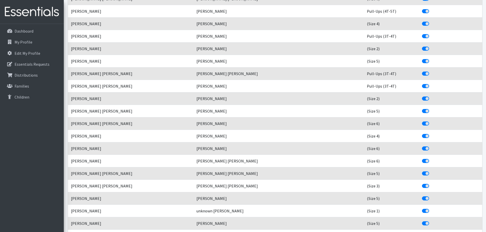
click at [431, 33] on label "Include This Child?" at bounding box center [431, 33] width 0 height 0
click at [422, 38] on input "Include This Child?" at bounding box center [424, 35] width 4 height 5
checkbox input "false"
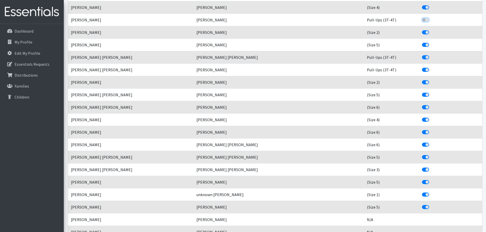
scroll to position [3190, 0]
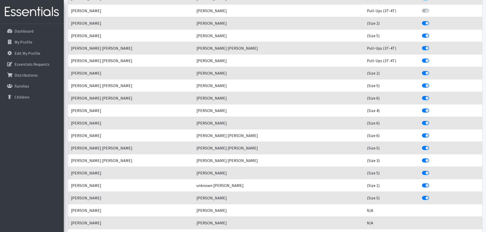
click at [431, 45] on label "Include This Child?" at bounding box center [431, 45] width 0 height 0
click at [422, 49] on input "Include This Child?" at bounding box center [424, 47] width 4 height 5
checkbox input "false"
click at [422, 63] on div "Include This Child?" at bounding box center [450, 61] width 57 height 6
click at [431, 58] on label "Include This Child?" at bounding box center [431, 58] width 0 height 0
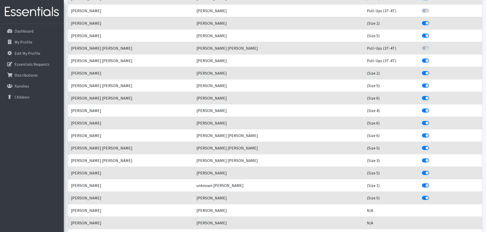
click at [422, 60] on input "Include This Child?" at bounding box center [424, 60] width 4 height 5
checkbox input "false"
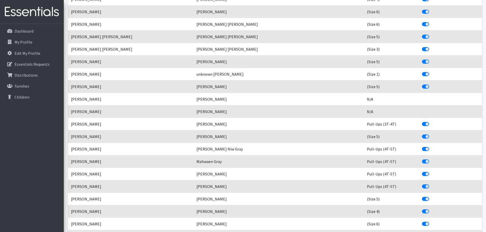
scroll to position [3317, 0]
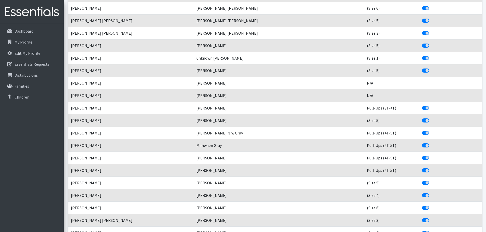
click at [431, 55] on label "Include This Child?" at bounding box center [431, 55] width 0 height 0
click at [422, 58] on input "Include This Child?" at bounding box center [424, 57] width 4 height 5
checkbox input "false"
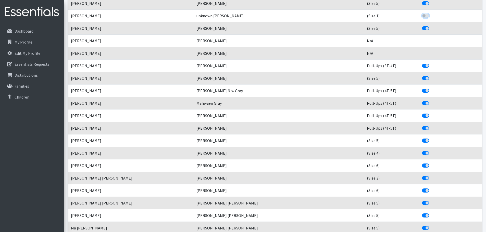
scroll to position [3394, 0]
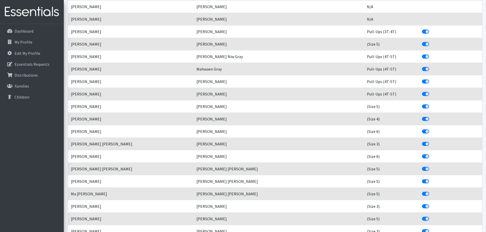
click at [431, 29] on label "Include This Child?" at bounding box center [431, 29] width 0 height 0
click at [422, 32] on input "Include This Child?" at bounding box center [424, 31] width 4 height 5
checkbox input "false"
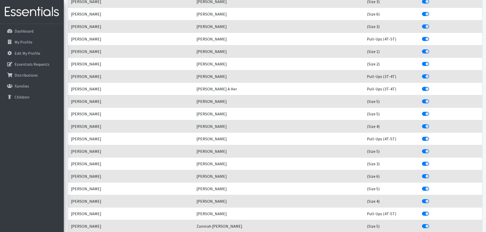
scroll to position [3649, 0]
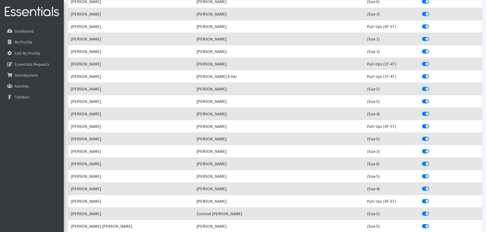
click at [431, 36] on label "Include This Child?" at bounding box center [431, 36] width 0 height 0
click at [422, 40] on input "Include This Child?" at bounding box center [424, 38] width 4 height 5
checkbox input "false"
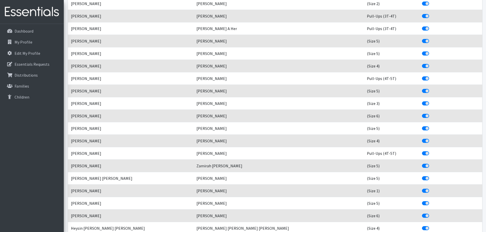
scroll to position [3700, 0]
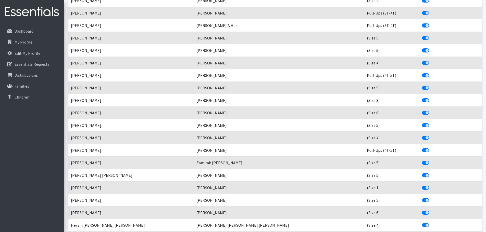
click at [431, 10] on label "Include This Child?" at bounding box center [431, 10] width 0 height 0
click at [422, 13] on input "Include This Child?" at bounding box center [424, 12] width 4 height 5
checkbox input "false"
click at [431, 22] on label "Include This Child?" at bounding box center [431, 22] width 0 height 0
click at [422, 27] on input "Include This Child?" at bounding box center [424, 24] width 4 height 5
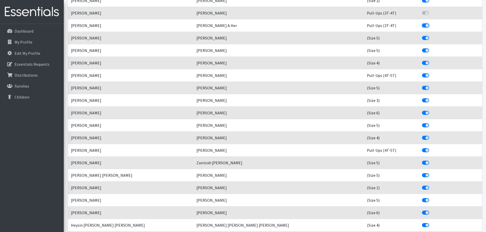
checkbox input "false"
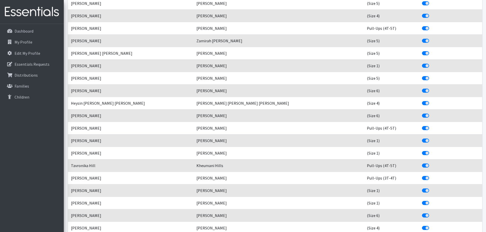
scroll to position [3828, 0]
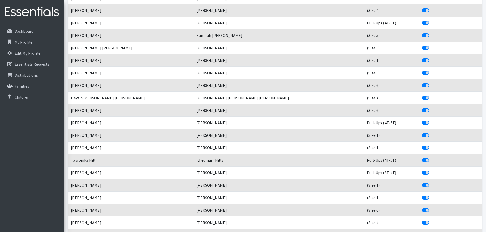
click at [431, 57] on label "Include This Child?" at bounding box center [431, 57] width 0 height 0
click at [422, 61] on input "Include This Child?" at bounding box center [424, 59] width 4 height 5
checkbox input "false"
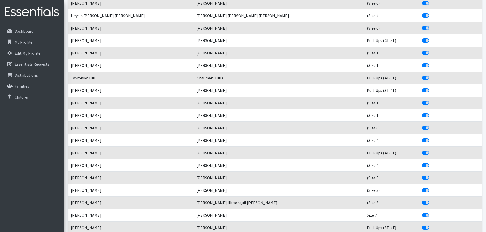
scroll to position [3930, 0]
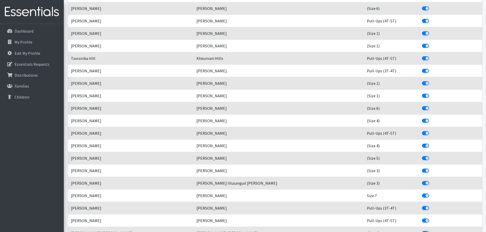
click at [431, 30] on label "Include This Child?" at bounding box center [431, 30] width 0 height 0
click at [422, 33] on input "Include This Child?" at bounding box center [424, 32] width 4 height 5
checkbox input "false"
click at [431, 43] on label "Include This Child?" at bounding box center [431, 43] width 0 height 0
click at [422, 45] on input "Include This Child?" at bounding box center [424, 45] width 4 height 5
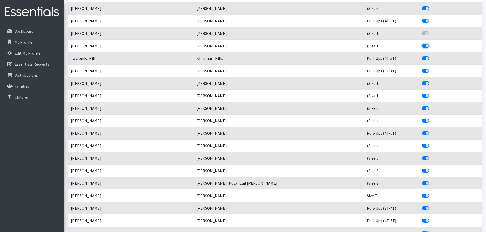
checkbox input "false"
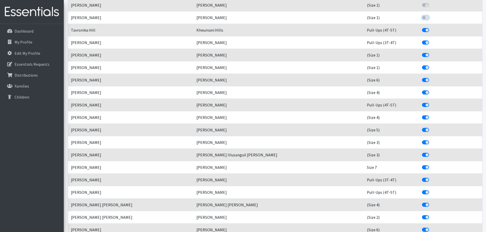
scroll to position [3981, 0]
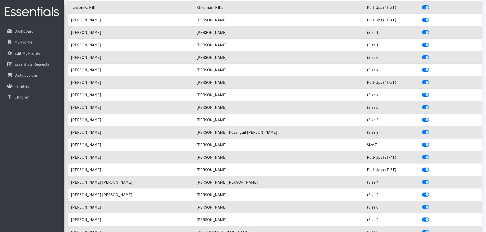
click at [422, 22] on div "Include This Child?" at bounding box center [450, 20] width 57 height 6
click at [431, 17] on label "Include This Child?" at bounding box center [431, 17] width 0 height 0
click at [422, 20] on input "Include This Child?" at bounding box center [424, 19] width 4 height 5
checkbox input "false"
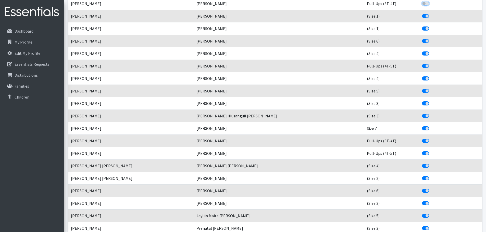
scroll to position [4006, 0]
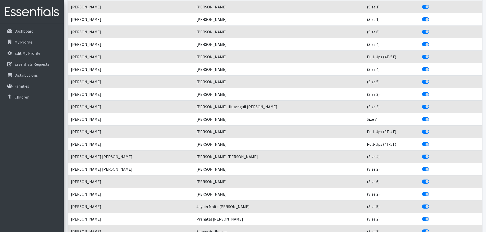
click at [431, 4] on label "Include This Child?" at bounding box center [431, 4] width 0 height 0
click at [422, 7] on input "Include This Child?" at bounding box center [424, 6] width 4 height 5
checkbox input "false"
click at [431, 16] on label "Include This Child?" at bounding box center [431, 16] width 0 height 0
click at [422, 19] on input "Include This Child?" at bounding box center [424, 18] width 4 height 5
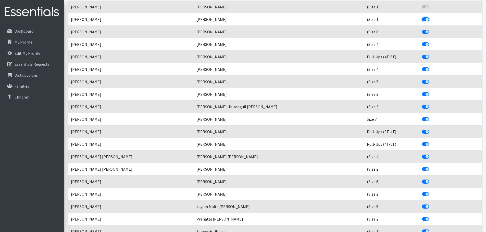
checkbox input "false"
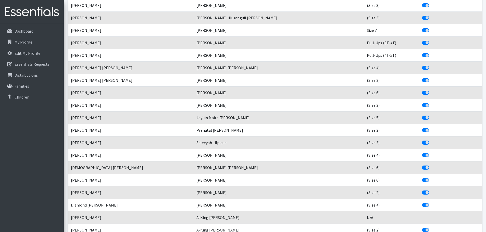
scroll to position [4083, 0]
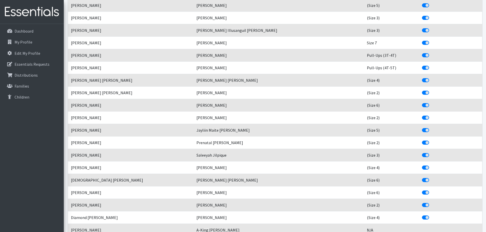
click at [431, 40] on label "Include This Child?" at bounding box center [431, 40] width 0 height 0
click at [422, 43] on input "Include This Child?" at bounding box center [424, 42] width 4 height 5
checkbox input "false"
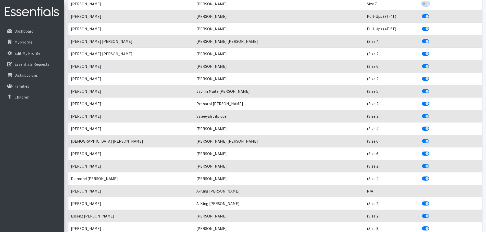
scroll to position [4134, 0]
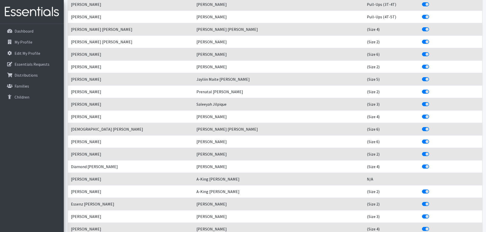
click at [431, 1] on label "Include This Child?" at bounding box center [431, 1] width 0 height 0
click at [422, 5] on input "Include This Child?" at bounding box center [424, 3] width 4 height 5
checkbox input "false"
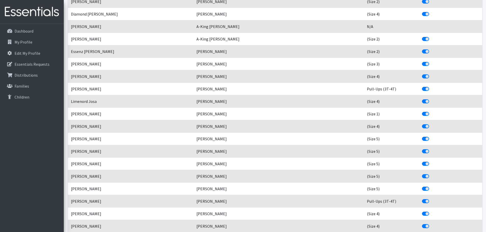
scroll to position [4287, 0]
click at [431, 86] on label "Include This Child?" at bounding box center [431, 86] width 0 height 0
click at [422, 88] on input "Include This Child?" at bounding box center [424, 88] width 4 height 5
checkbox input "false"
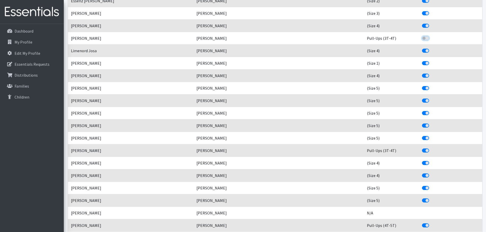
scroll to position [4338, 0]
click at [431, 60] on label "Include This Child?" at bounding box center [431, 60] width 0 height 0
click at [422, 62] on input "Include This Child?" at bounding box center [424, 62] width 4 height 5
checkbox input "false"
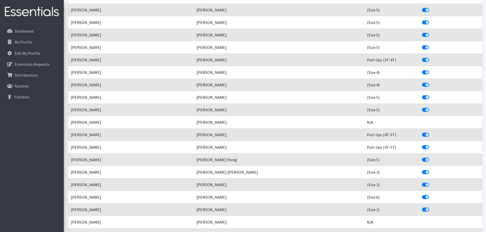
scroll to position [4440, 0]
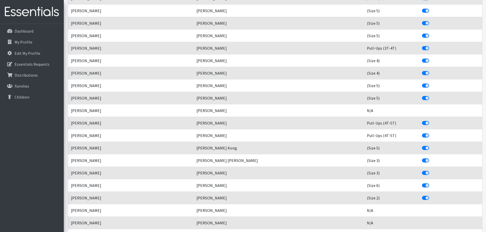
click at [431, 45] on label "Include This Child?" at bounding box center [431, 45] width 0 height 0
click at [422, 48] on input "Include This Child?" at bounding box center [424, 47] width 4 height 5
checkbox input "false"
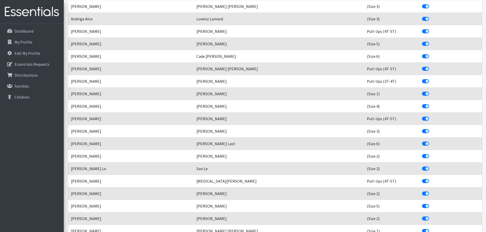
scroll to position [4670, 0]
click at [431, 78] on label "Include This Child?" at bounding box center [431, 78] width 0 height 0
click at [422, 80] on input "Include This Child?" at bounding box center [424, 80] width 4 height 5
checkbox input "false"
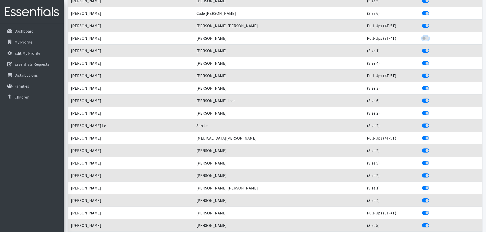
scroll to position [4721, 0]
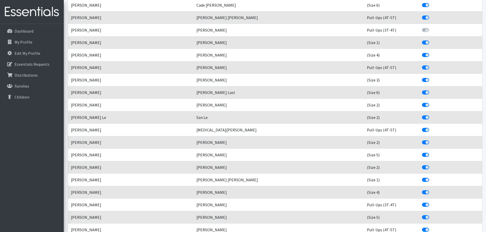
click at [422, 45] on div "Include This Child?" at bounding box center [450, 43] width 57 height 6
click at [431, 40] on label "Include This Child?" at bounding box center [431, 40] width 0 height 0
click at [422, 44] on input "Include This Child?" at bounding box center [424, 42] width 4 height 5
checkbox input "false"
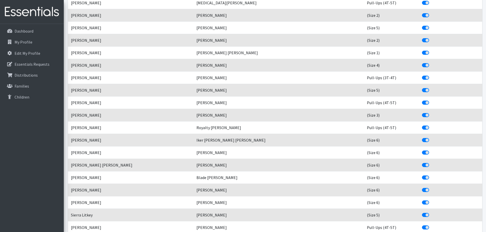
scroll to position [4848, 0]
click at [431, 50] on label "Include This Child?" at bounding box center [431, 50] width 0 height 0
click at [422, 53] on input "Include This Child?" at bounding box center [424, 52] width 4 height 5
checkbox input "false"
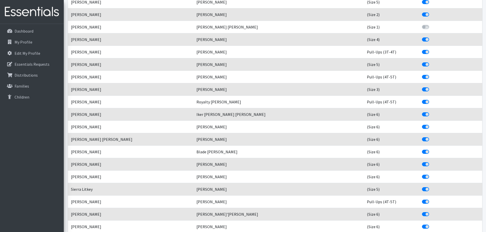
click at [431, 49] on label "Include This Child?" at bounding box center [431, 49] width 0 height 0
click at [422, 52] on input "Include This Child?" at bounding box center [424, 51] width 4 height 5
checkbox input "false"
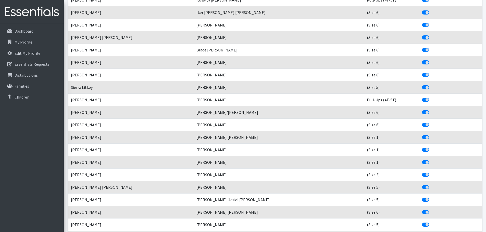
scroll to position [5001, 0]
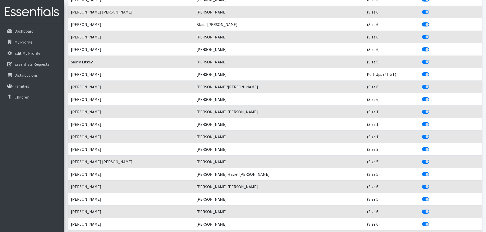
drag, startPoint x: 411, startPoint y: 113, endPoint x: 410, endPoint y: 125, distance: 11.3
click at [431, 109] on label "Include This Child?" at bounding box center [431, 109] width 0 height 0
click at [422, 113] on input "Include This Child?" at bounding box center [424, 111] width 4 height 5
checkbox input "false"
click at [431, 121] on label "Include This Child?" at bounding box center [431, 121] width 0 height 0
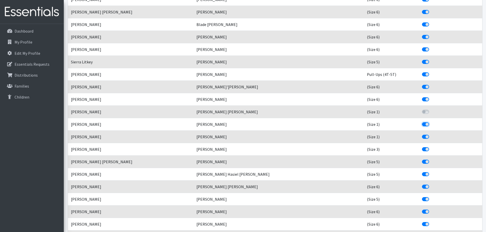
click at [422, 125] on input "Include This Child?" at bounding box center [424, 123] width 4 height 5
checkbox input "false"
click at [431, 134] on label "Include This Child?" at bounding box center [431, 134] width 0 height 0
click at [422, 135] on input "Include This Child?" at bounding box center [424, 136] width 4 height 5
checkbox input "false"
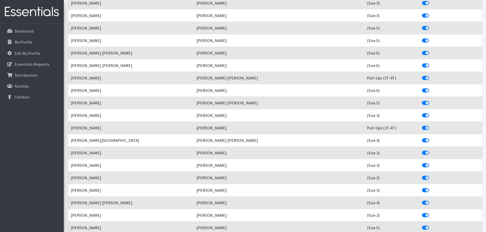
scroll to position [5563, 0]
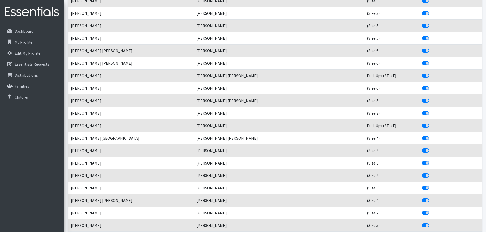
click at [431, 73] on label "Include This Child?" at bounding box center [431, 73] width 0 height 0
click at [422, 76] on input "Include This Child?" at bounding box center [424, 75] width 4 height 5
checkbox input "false"
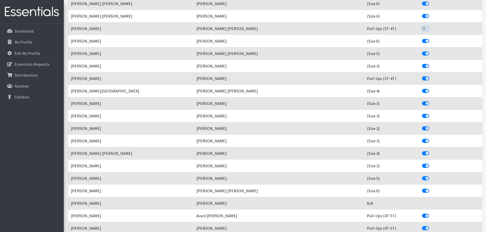
scroll to position [5614, 0]
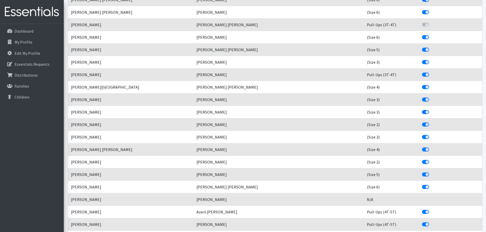
click at [422, 77] on div "Include This Child?" at bounding box center [450, 75] width 57 height 6
click at [431, 72] on label "Include This Child?" at bounding box center [431, 72] width 0 height 0
click at [422, 75] on input "Include This Child?" at bounding box center [424, 74] width 4 height 5
checkbox input "false"
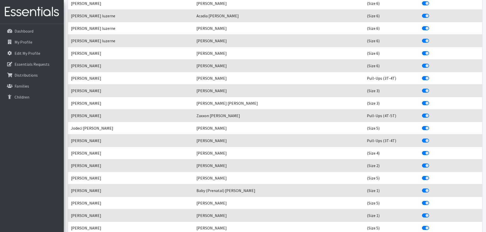
scroll to position [5920, 0]
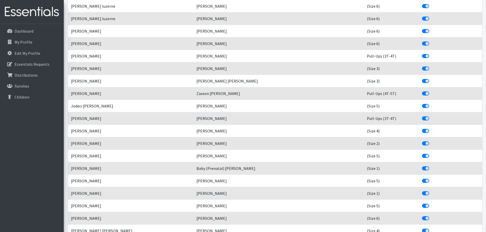
click at [431, 53] on label "Include This Child?" at bounding box center [431, 53] width 0 height 0
click at [422, 58] on input "Include This Child?" at bounding box center [424, 55] width 4 height 5
checkbox input "false"
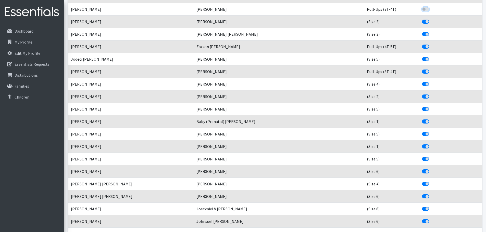
scroll to position [5971, 0]
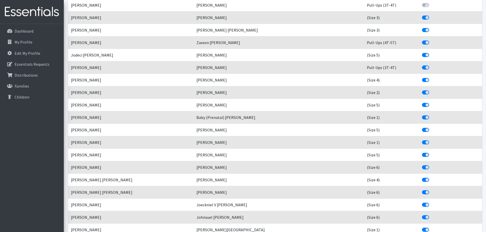
click at [431, 65] on label "Include This Child?" at bounding box center [431, 65] width 0 height 0
click at [422, 68] on input "Include This Child?" at bounding box center [424, 67] width 4 height 5
checkbox input "false"
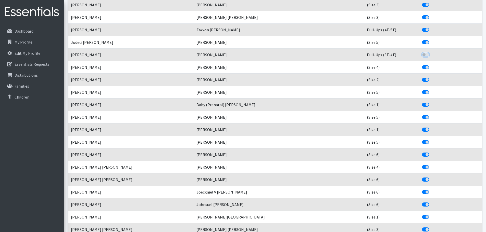
scroll to position [5997, 0]
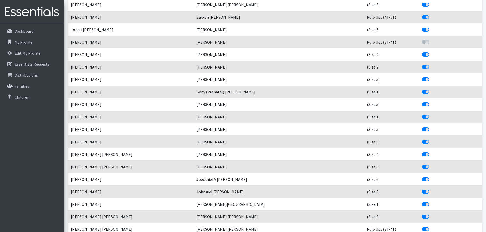
click at [431, 89] on label "Include This Child?" at bounding box center [431, 89] width 0 height 0
click at [422, 91] on input "Include This Child?" at bounding box center [424, 91] width 4 height 5
checkbox input "false"
click at [431, 114] on label "Include This Child?" at bounding box center [431, 114] width 0 height 0
click at [422, 117] on input "Include This Child?" at bounding box center [424, 116] width 4 height 5
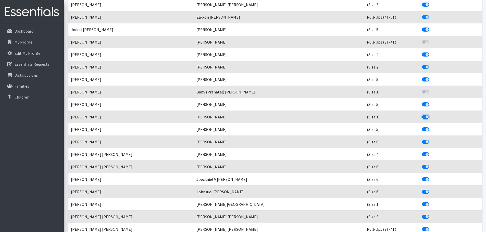
checkbox input "false"
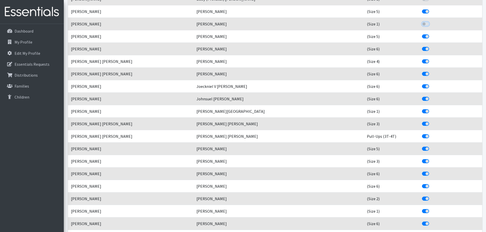
scroll to position [6099, 0]
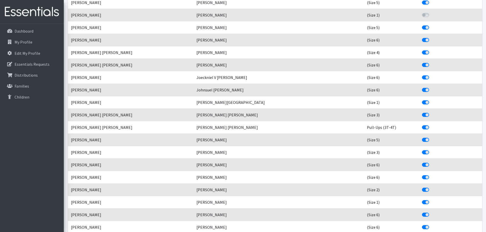
click at [431, 100] on label "Include This Child?" at bounding box center [431, 100] width 0 height 0
click at [422, 104] on input "Include This Child?" at bounding box center [424, 102] width 4 height 5
checkbox input "false"
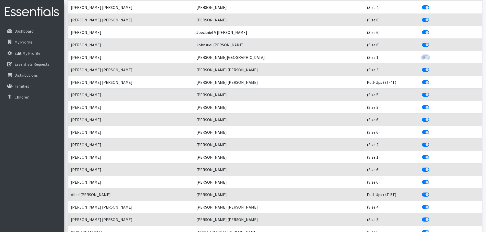
scroll to position [6150, 0]
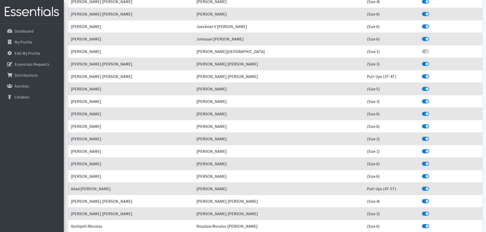
click at [431, 73] on label "Include This Child?" at bounding box center [431, 73] width 0 height 0
click at [422, 76] on input "Include This Child?" at bounding box center [424, 75] width 4 height 5
checkbox input "false"
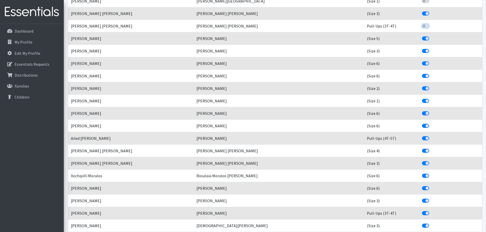
scroll to position [6201, 0]
click at [431, 97] on label "Include This Child?" at bounding box center [431, 97] width 0 height 0
click at [422, 100] on input "Include This Child?" at bounding box center [424, 99] width 4 height 5
checkbox input "false"
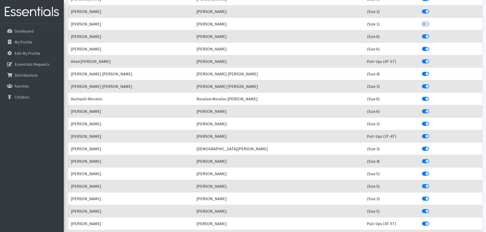
scroll to position [6328, 0]
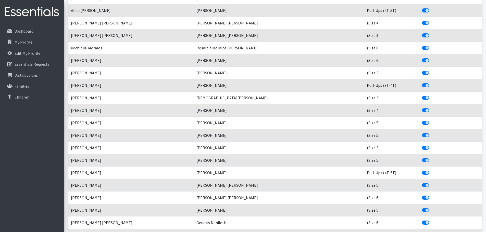
click at [431, 82] on label "Include This Child?" at bounding box center [431, 82] width 0 height 0
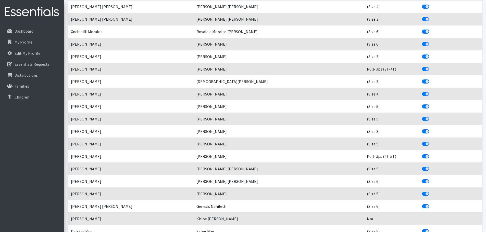
scroll to position [6354, 0]
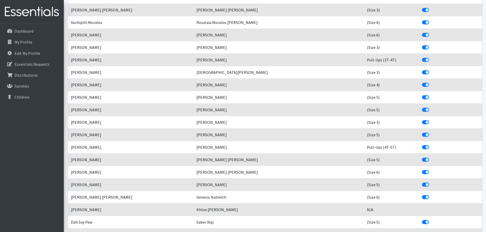
click at [431, 57] on label "Include This Child?" at bounding box center [431, 57] width 0 height 0
click at [422, 60] on input "Include This Child?" at bounding box center [424, 59] width 4 height 5
checkbox input "false"
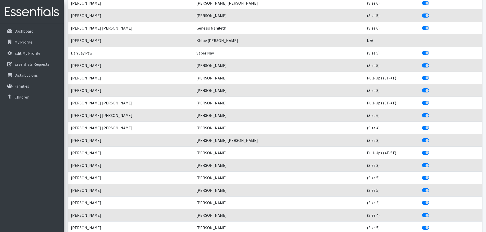
scroll to position [6532, 0]
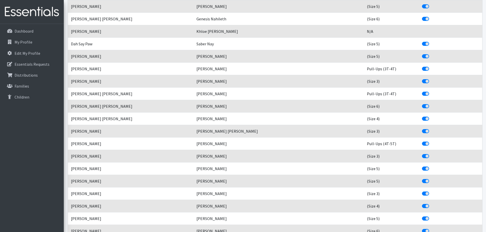
click at [431, 66] on label "Include This Child?" at bounding box center [431, 66] width 0 height 0
click at [422, 68] on input "Include This Child?" at bounding box center [424, 68] width 4 height 5
checkbox input "false"
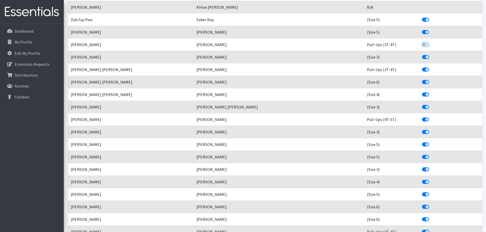
scroll to position [6558, 0]
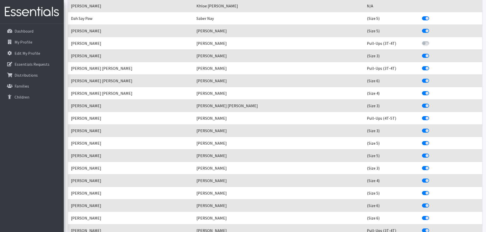
click at [431, 65] on label "Include This Child?" at bounding box center [431, 65] width 0 height 0
click at [422, 70] on input "Include This Child?" at bounding box center [424, 67] width 4 height 5
checkbox input "false"
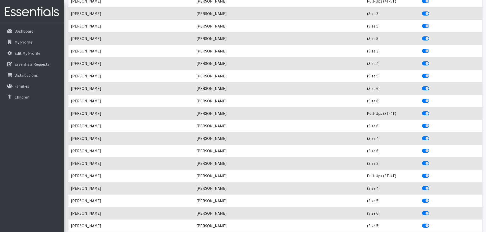
scroll to position [6685, 0]
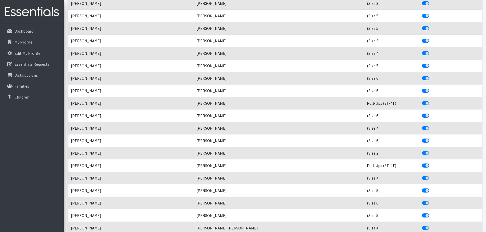
click at [431, 100] on label "Include This Child?" at bounding box center [431, 100] width 0 height 0
click at [422, 104] on input "Include This Child?" at bounding box center [424, 102] width 4 height 5
checkbox input "false"
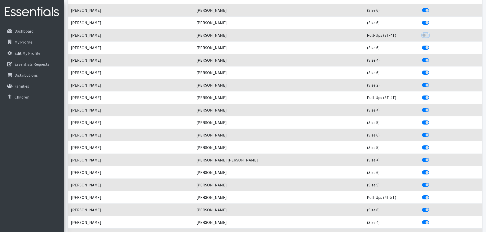
scroll to position [6762, 0]
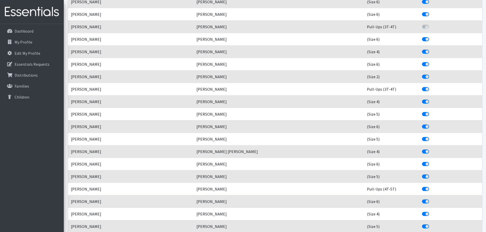
click at [431, 86] on label "Include This Child?" at bounding box center [431, 86] width 0 height 0
click at [422, 89] on input "Include This Child?" at bounding box center [424, 88] width 4 height 5
checkbox input "false"
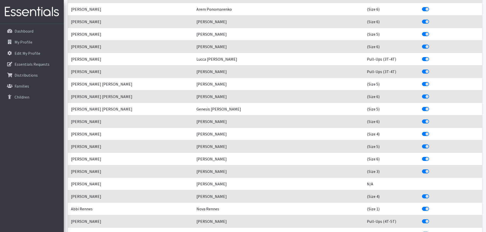
scroll to position [7068, 0]
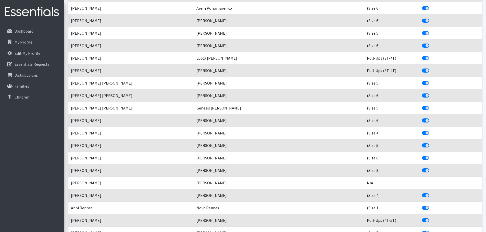
click at [431, 55] on label "Include This Child?" at bounding box center [431, 55] width 0 height 0
click at [422, 58] on input "Include This Child?" at bounding box center [424, 57] width 4 height 5
checkbox input "false"
click at [431, 68] on label "Include This Child?" at bounding box center [431, 68] width 0 height 0
click at [422, 71] on input "Include This Child?" at bounding box center [424, 70] width 4 height 5
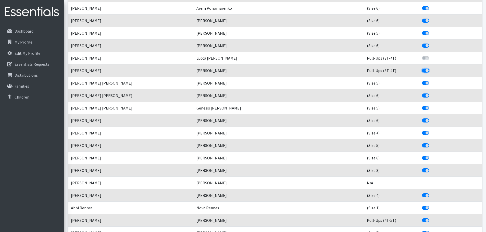
checkbox input "false"
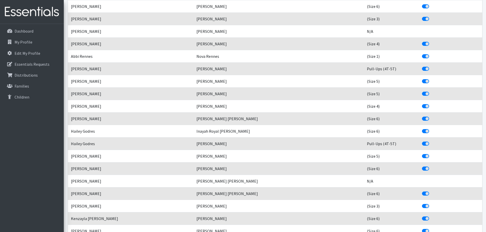
scroll to position [7221, 0]
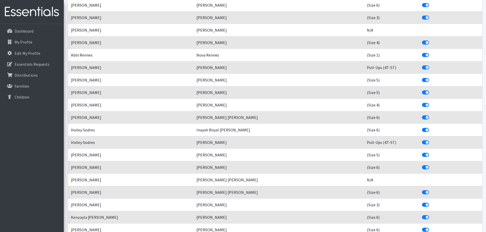
click at [431, 52] on label "Include This Child?" at bounding box center [431, 52] width 0 height 0
click at [422, 56] on input "Include This Child?" at bounding box center [424, 54] width 4 height 5
checkbox input "false"
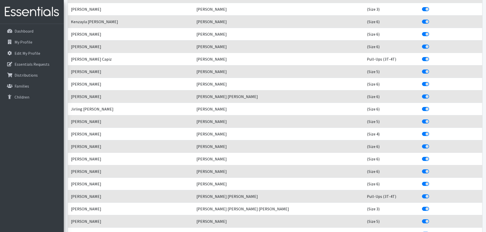
scroll to position [7425, 0]
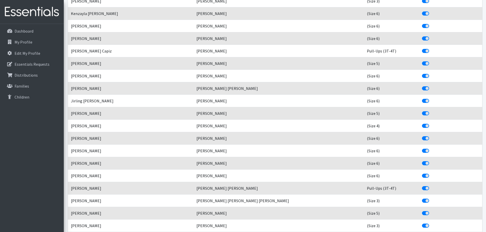
click at [431, 48] on label "Include This Child?" at bounding box center [431, 48] width 0 height 0
click at [422, 51] on input "Include This Child?" at bounding box center [424, 50] width 4 height 5
checkbox input "false"
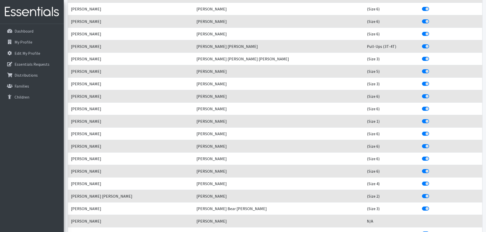
scroll to position [7579, 0]
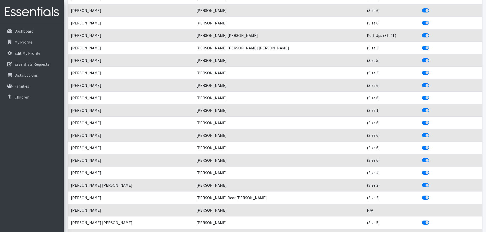
click at [431, 32] on label "Include This Child?" at bounding box center [431, 32] width 0 height 0
click at [422, 36] on input "Include This Child?" at bounding box center [424, 34] width 4 height 5
checkbox input "false"
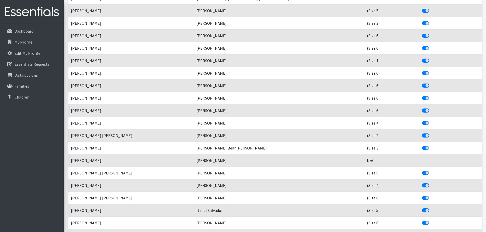
scroll to position [7630, 0]
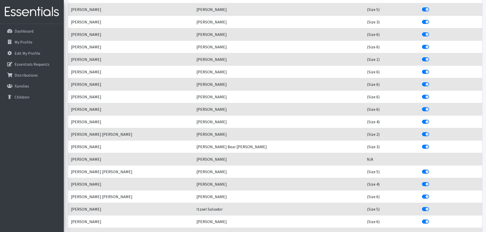
click at [431, 56] on label "Include This Child?" at bounding box center [431, 56] width 0 height 0
click at [422, 59] on input "Include This Child?" at bounding box center [424, 58] width 4 height 5
checkbox input "false"
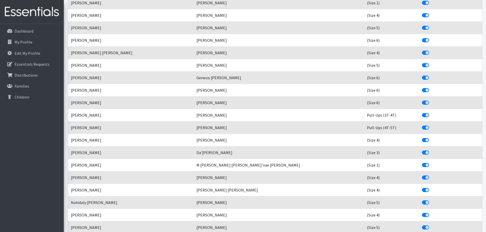
scroll to position [7987, 0]
click at [431, 112] on label "Include This Child?" at bounding box center [431, 112] width 0 height 0
click at [422, 113] on input "Include This Child?" at bounding box center [424, 114] width 4 height 5
checkbox input "false"
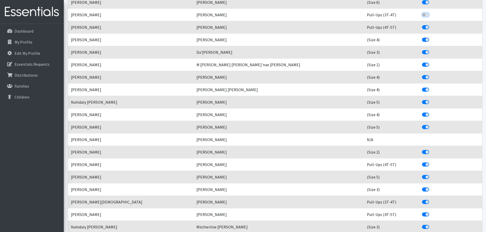
scroll to position [8089, 0]
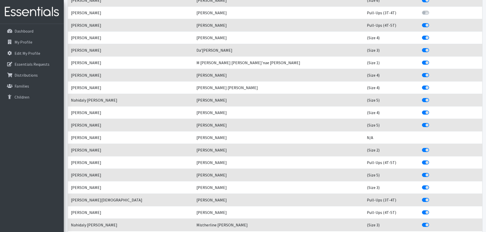
click at [431, 60] on label "Include This Child?" at bounding box center [431, 60] width 0 height 0
click at [422, 64] on input "Include This Child?" at bounding box center [424, 62] width 4 height 5
checkbox input "false"
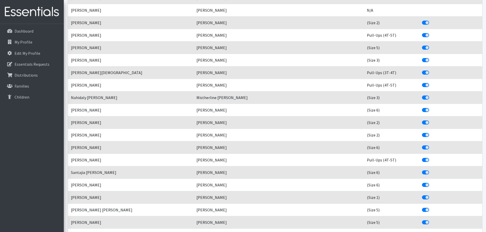
scroll to position [8242, 0]
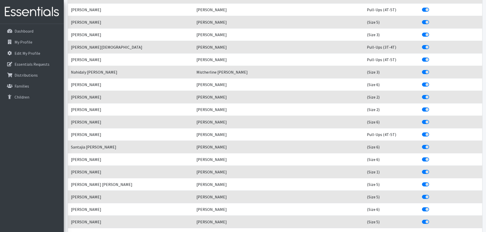
click at [431, 44] on label "Include This Child?" at bounding box center [431, 44] width 0 height 0
click at [422, 48] on input "Include This Child?" at bounding box center [424, 46] width 4 height 5
checkbox input "false"
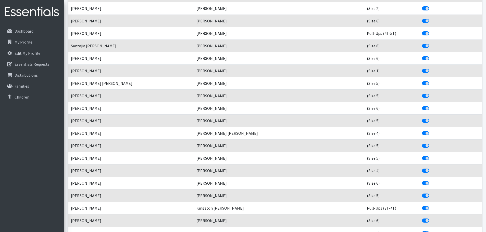
scroll to position [8344, 0]
click at [431, 67] on label "Include This Child?" at bounding box center [431, 67] width 0 height 0
click at [422, 71] on input "Include This Child?" at bounding box center [424, 69] width 4 height 5
checkbox input "false"
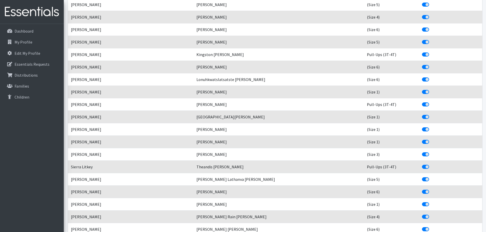
scroll to position [8523, 0]
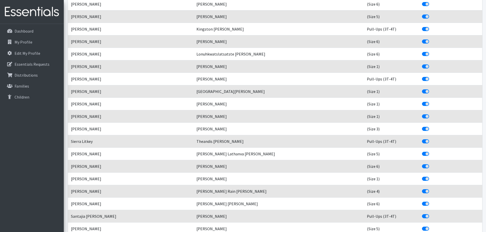
click at [431, 26] on label "Include This Child?" at bounding box center [431, 26] width 0 height 0
click at [422, 28] on input "Include This Child?" at bounding box center [424, 28] width 4 height 5
checkbox input "false"
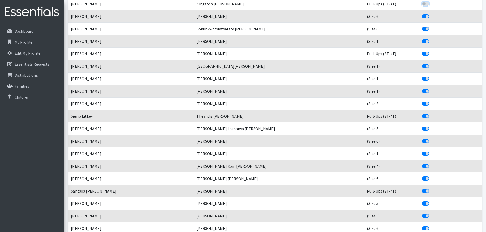
scroll to position [8548, 0]
click at [431, 38] on label "Include This Child?" at bounding box center [431, 38] width 0 height 0
click at [422, 41] on input "Include This Child?" at bounding box center [424, 40] width 4 height 5
checkbox input "false"
click at [431, 51] on label "Include This Child?" at bounding box center [431, 51] width 0 height 0
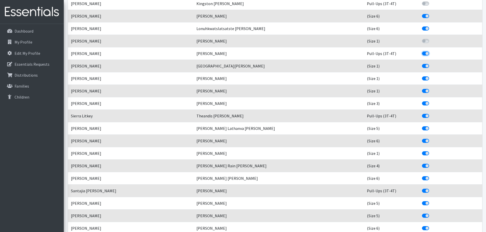
click at [422, 53] on input "Include This Child?" at bounding box center [424, 53] width 4 height 5
checkbox input "false"
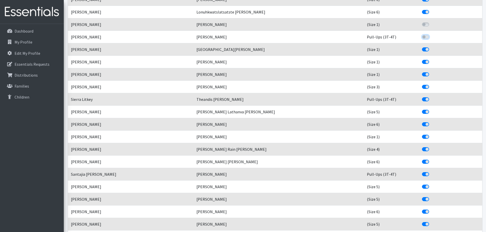
scroll to position [8574, 0]
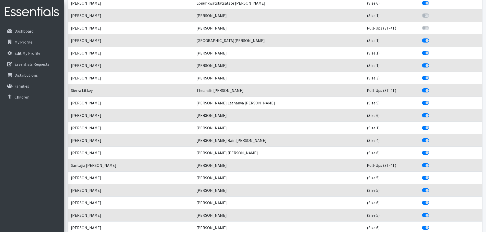
click at [431, 38] on label "Include This Child?" at bounding box center [431, 38] width 0 height 0
click at [422, 40] on input "Include This Child?" at bounding box center [424, 40] width 4 height 5
checkbox input "false"
click at [431, 50] on label "Include This Child?" at bounding box center [431, 50] width 0 height 0
click at [422, 54] on input "Include This Child?" at bounding box center [424, 52] width 4 height 5
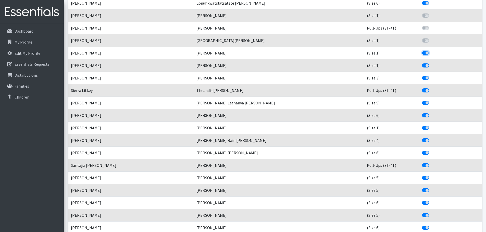
checkbox input "false"
click at [431, 63] on label "Include This Child?" at bounding box center [431, 63] width 0 height 0
click at [422, 65] on input "Include This Child?" at bounding box center [424, 65] width 4 height 5
checkbox input "false"
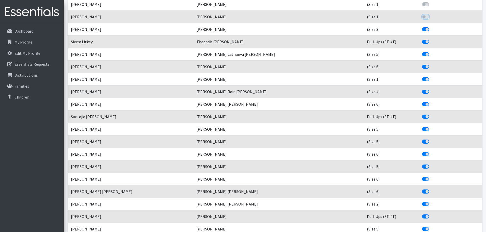
scroll to position [8625, 0]
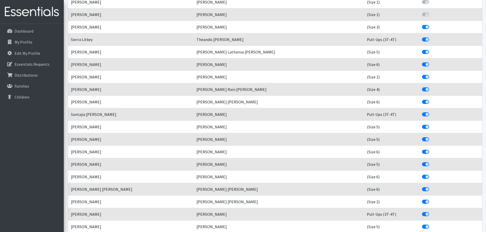
click at [431, 36] on label "Include This Child?" at bounding box center [431, 36] width 0 height 0
click at [422, 39] on input "Include This Child?" at bounding box center [424, 38] width 4 height 5
checkbox input "false"
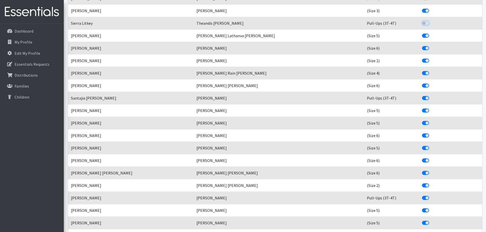
scroll to position [8650, 0]
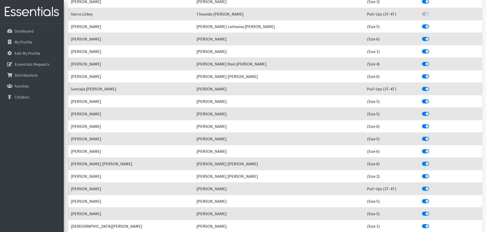
click at [431, 48] on label "Include This Child?" at bounding box center [431, 48] width 0 height 0
click at [422, 51] on input "Include This Child?" at bounding box center [424, 50] width 4 height 5
checkbox input "false"
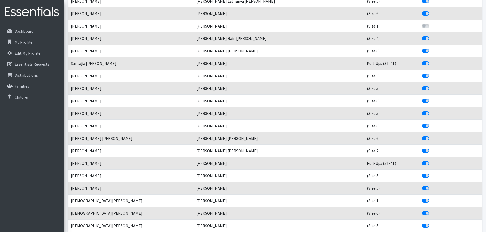
click at [422, 62] on div "Include This Child?" at bounding box center [450, 63] width 57 height 6
click at [431, 60] on label "Include This Child?" at bounding box center [431, 60] width 0 height 0
click at [422, 63] on input "Include This Child?" at bounding box center [424, 62] width 4 height 5
checkbox input "false"
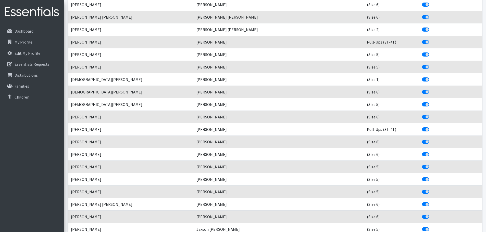
scroll to position [8803, 0]
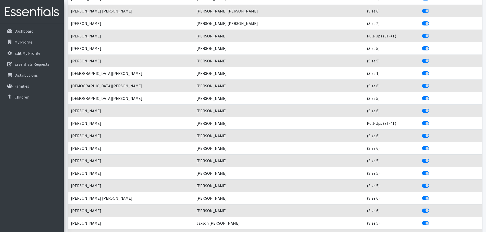
click at [431, 70] on label "Include This Child?" at bounding box center [431, 70] width 0 height 0
click at [422, 73] on input "Include This Child?" at bounding box center [424, 72] width 4 height 5
checkbox input "false"
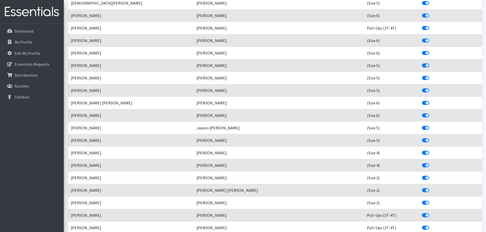
scroll to position [8905, 0]
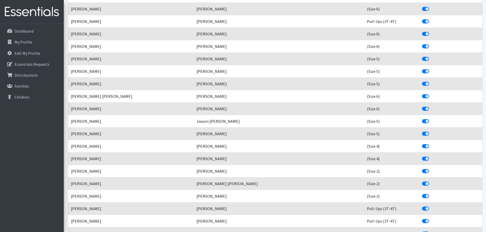
click at [431, 18] on label "Include This Child?" at bounding box center [431, 18] width 0 height 0
click at [422, 23] on input "Include This Child?" at bounding box center [424, 20] width 4 height 5
checkbox input "false"
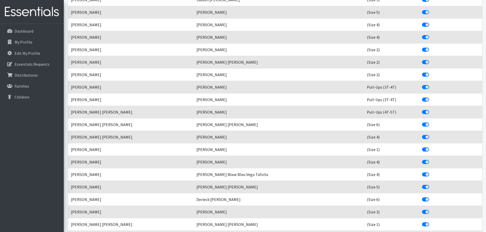
scroll to position [9033, 0]
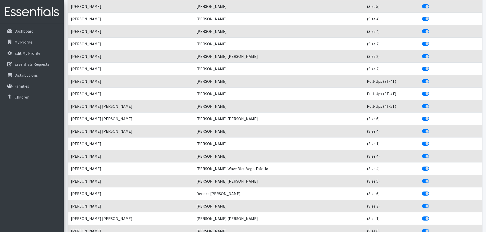
click at [431, 78] on label "Include This Child?" at bounding box center [431, 78] width 0 height 0
click at [422, 80] on input "Include This Child?" at bounding box center [424, 80] width 4 height 5
checkbox input "false"
click at [431, 91] on label "Include This Child?" at bounding box center [431, 91] width 0 height 0
click at [422, 95] on input "Include This Child?" at bounding box center [424, 93] width 4 height 5
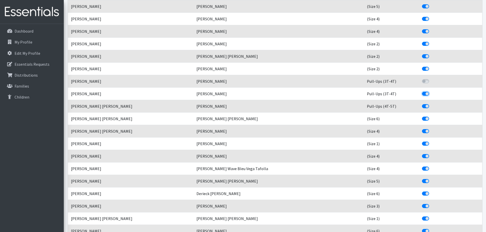
checkbox input "false"
click at [431, 103] on label "Include This Child?" at bounding box center [431, 103] width 0 height 0
click at [422, 108] on input "Include This Child?" at bounding box center [424, 105] width 4 height 5
click at [431, 103] on label "Include This Child?" at bounding box center [431, 103] width 0 height 0
click at [422, 106] on input "Include This Child?" at bounding box center [424, 105] width 4 height 5
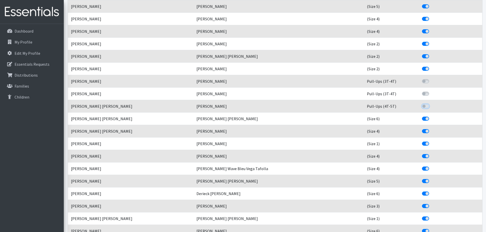
checkbox input "true"
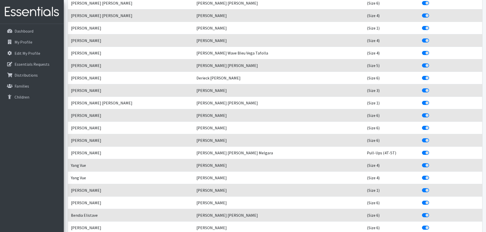
scroll to position [9161, 0]
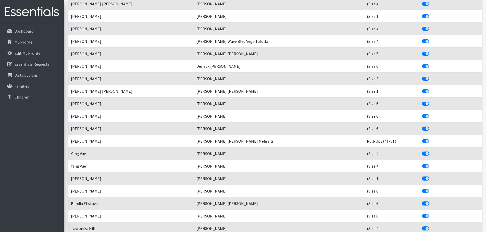
click at [431, 88] on label "Include This Child?" at bounding box center [431, 88] width 0 height 0
click at [422, 92] on input "Include This Child?" at bounding box center [424, 90] width 4 height 5
checkbox input "false"
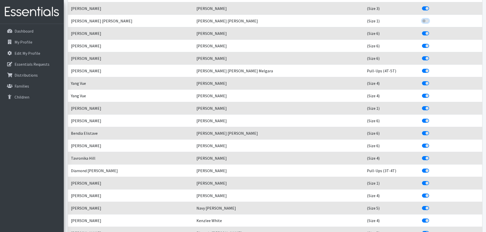
scroll to position [9237, 0]
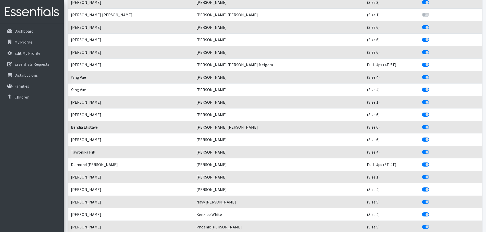
click at [431, 99] on label "Include This Child?" at bounding box center [431, 99] width 0 height 0
click at [422, 103] on input "Include This Child?" at bounding box center [424, 101] width 4 height 5
checkbox input "false"
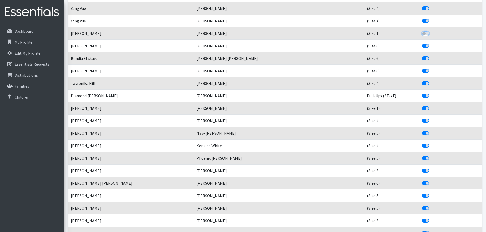
scroll to position [9314, 0]
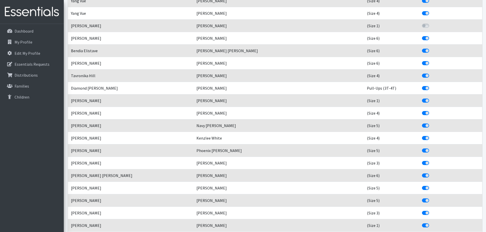
click at [431, 85] on label "Include This Child?" at bounding box center [431, 85] width 0 height 0
click at [422, 87] on input "Include This Child?" at bounding box center [424, 87] width 4 height 5
checkbox input "false"
click at [431, 98] on label "Include This Child?" at bounding box center [431, 98] width 0 height 0
click at [422, 101] on input "Include This Child?" at bounding box center [424, 100] width 4 height 5
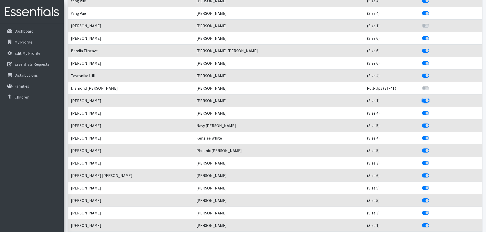
checkbox input "false"
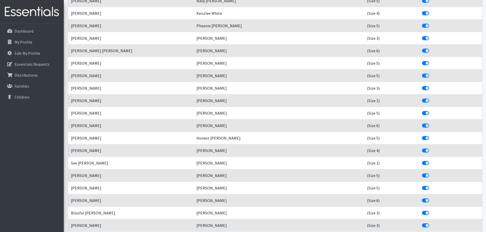
scroll to position [9441, 0]
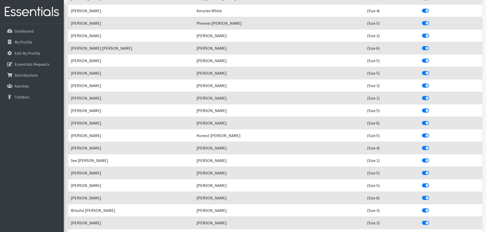
click at [431, 95] on label "Include This Child?" at bounding box center [431, 95] width 0 height 0
click at [422, 98] on input "Include This Child?" at bounding box center [424, 97] width 4 height 5
checkbox input "false"
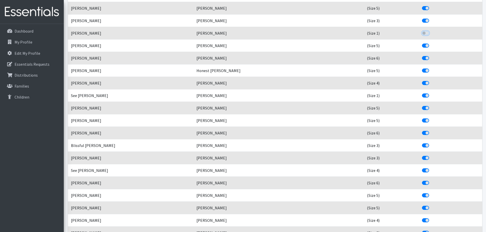
scroll to position [9518, 0]
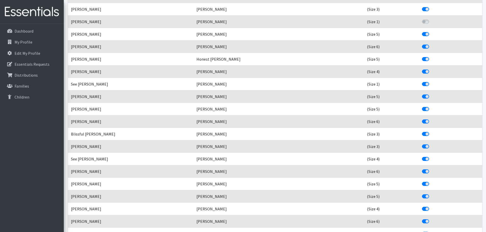
click at [431, 81] on label "Include This Child?" at bounding box center [431, 81] width 0 height 0
click at [422, 84] on input "Include This Child?" at bounding box center [424, 83] width 4 height 5
checkbox input "false"
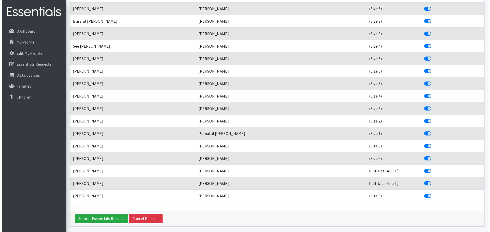
scroll to position [9645, 0]
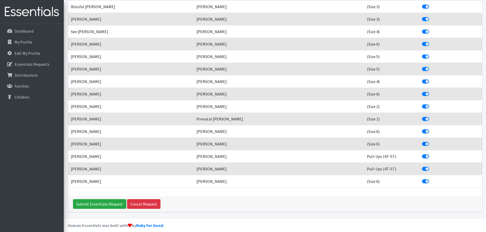
click at [431, 116] on label "Include This Child?" at bounding box center [431, 116] width 0 height 0
click at [422, 120] on input "Include This Child?" at bounding box center [424, 118] width 4 height 5
checkbox input "false"
click at [97, 205] on input "Submit Essentials Request" at bounding box center [99, 205] width 53 height 10
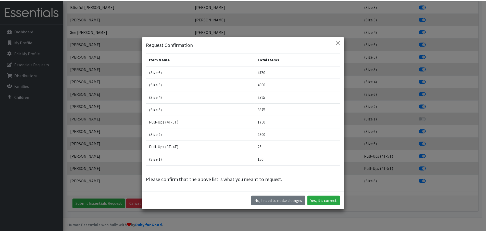
scroll to position [14, 0]
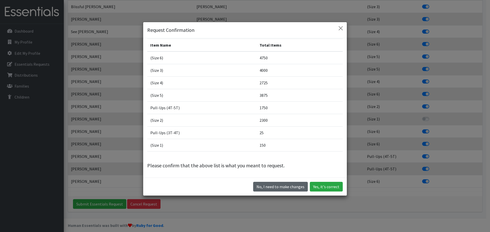
click at [294, 191] on button "No, I need to make changes" at bounding box center [280, 187] width 55 height 10
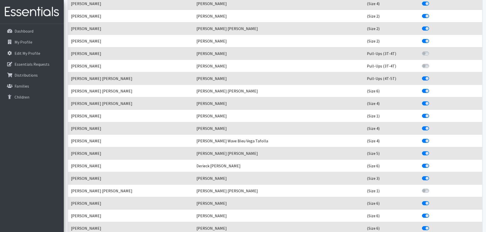
scroll to position [9059, 0]
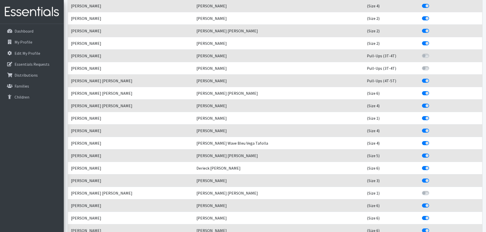
click at [431, 115] on label "Include This Child?" at bounding box center [431, 115] width 0 height 0
click at [422, 117] on input "Include This Child?" at bounding box center [424, 117] width 4 height 5
checkbox input "false"
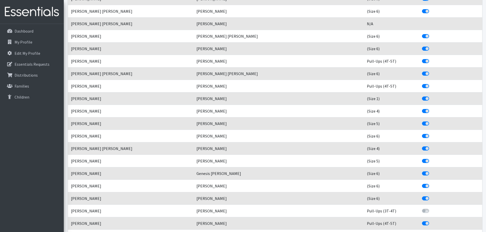
scroll to position [7885, 0]
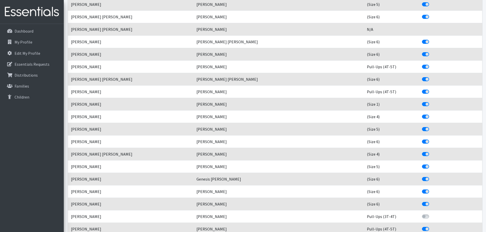
click at [431, 101] on label "Include This Child?" at bounding box center [431, 101] width 0 height 0
click at [422, 104] on input "Include This Child?" at bounding box center [424, 103] width 4 height 5
checkbox input "false"
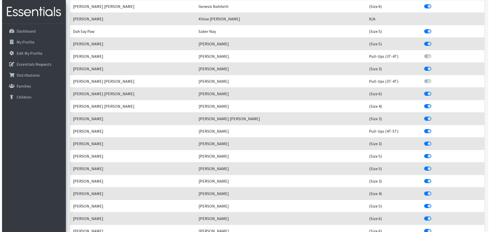
scroll to position [9651, 0]
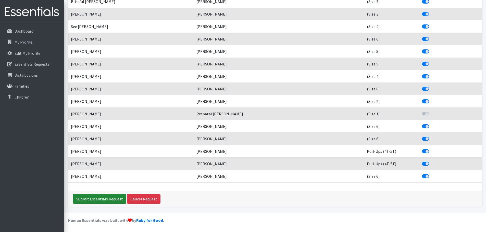
click at [88, 199] on input "Submit Essentials Request" at bounding box center [99, 199] width 53 height 10
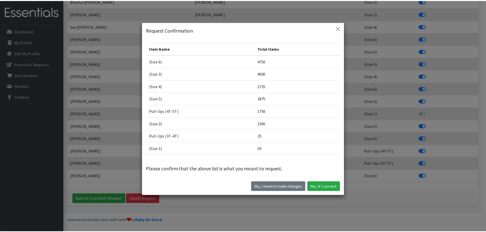
scroll to position [0, 0]
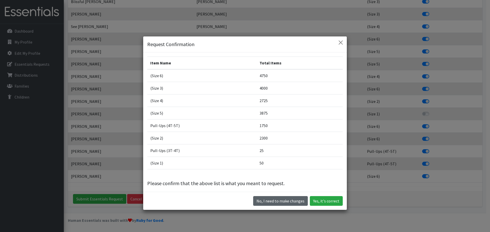
click at [274, 203] on button "No, I need to make changes" at bounding box center [280, 201] width 55 height 10
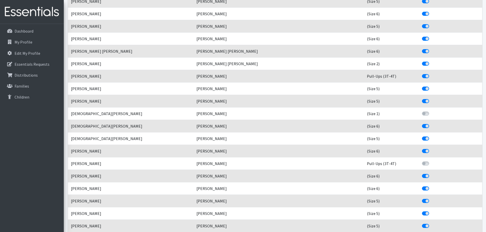
scroll to position [8732, 0]
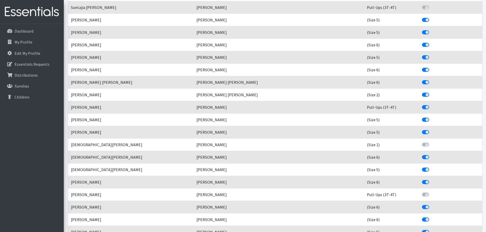
click at [431, 104] on label "Include This Child?" at bounding box center [431, 104] width 0 height 0
click at [422, 107] on input "Include This Child?" at bounding box center [424, 106] width 4 height 5
checkbox input "false"
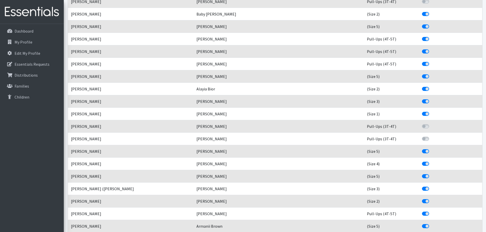
scroll to position [1077, 0]
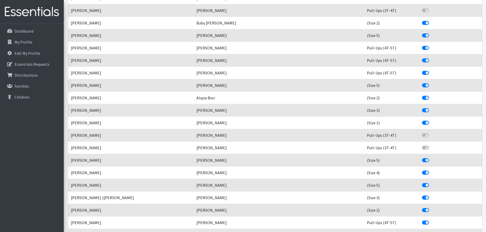
click at [431, 120] on label "Include This Child?" at bounding box center [431, 120] width 0 height 0
click at [422, 123] on input "Include This Child?" at bounding box center [424, 122] width 4 height 5
checkbox input "false"
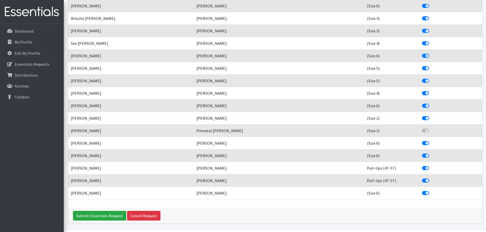
scroll to position [9651, 0]
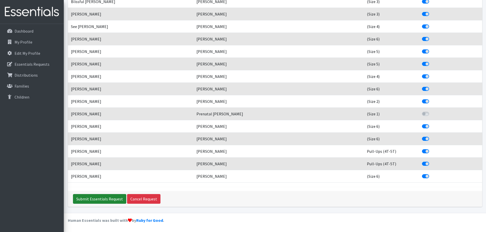
click at [83, 199] on input "Submit Essentials Request" at bounding box center [99, 199] width 53 height 10
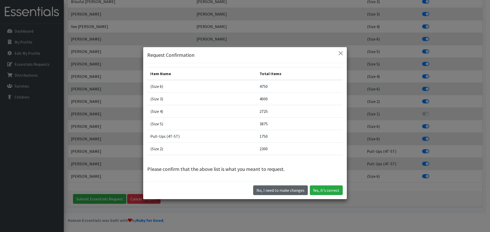
click at [274, 189] on button "No, I need to make changes" at bounding box center [280, 191] width 55 height 10
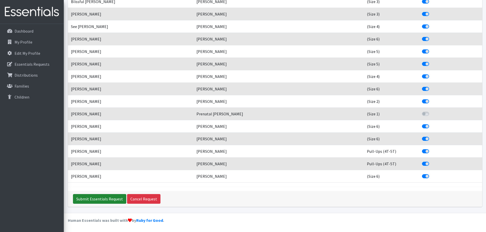
click at [117, 199] on input "Submit Essentials Request" at bounding box center [99, 199] width 53 height 10
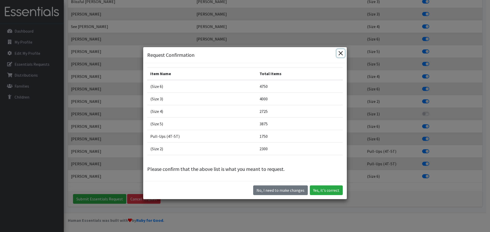
click at [337, 52] on button "Close" at bounding box center [341, 53] width 8 height 8
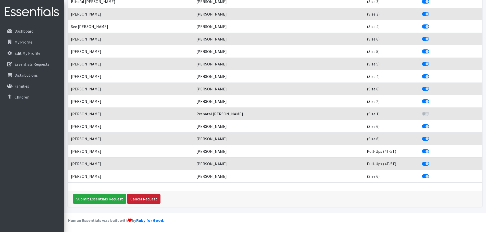
click at [147, 201] on link "Cancel Request" at bounding box center [143, 199] width 33 height 10
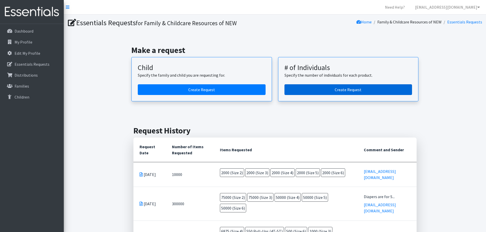
click at [332, 88] on link "Create Request" at bounding box center [349, 89] width 128 height 11
click at [352, 89] on link "Create Request" at bounding box center [349, 89] width 128 height 11
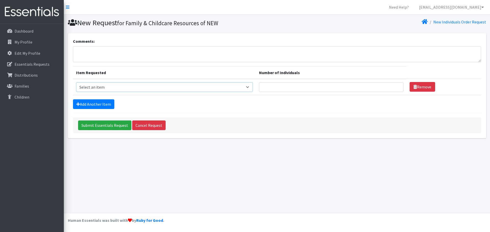
click at [149, 89] on select "Select an item (Newborn) (Preemie) (Size 1) (Size 2) (Size 3) (Size 4) (Size 5)…" at bounding box center [164, 87] width 177 height 10
select select "14510"
click at [76, 82] on select "Select an item (Newborn) (Preemie) (Size 1) (Size 2) (Size 3) (Size 4) (Size 5)…" at bounding box center [164, 87] width 177 height 10
click at [298, 84] on input "Number of Individuals" at bounding box center [331, 87] width 144 height 10
click at [333, 90] on input "Number of Individuals" at bounding box center [331, 87] width 144 height 10
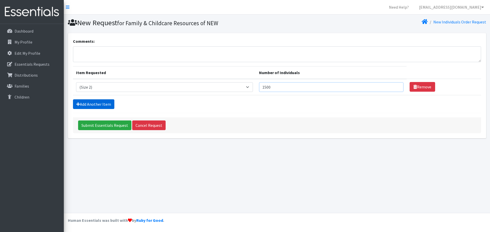
type input "1500"
click at [97, 102] on link "Add Another Item" at bounding box center [93, 105] width 41 height 10
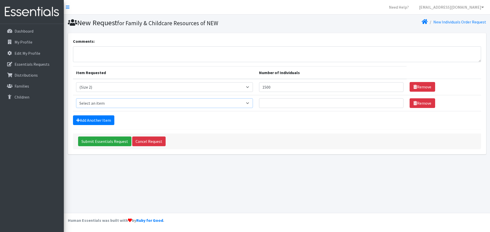
click at [105, 102] on select "Select an item (Newborn) (Preemie) (Size 1) (Size 2) (Size 3) (Size 4) (Size 5)…" at bounding box center [164, 103] width 177 height 10
select select "14507"
click at [76, 98] on select "Select an item (Newborn) (Preemie) (Size 1) (Size 2) (Size 3) (Size 4) (Size 5)…" at bounding box center [164, 103] width 177 height 10
click at [270, 102] on input "Number of Individuals" at bounding box center [331, 103] width 144 height 10
type input "1500"
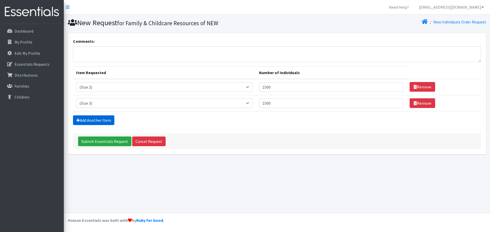
click at [92, 119] on link "Add Another Item" at bounding box center [93, 121] width 41 height 10
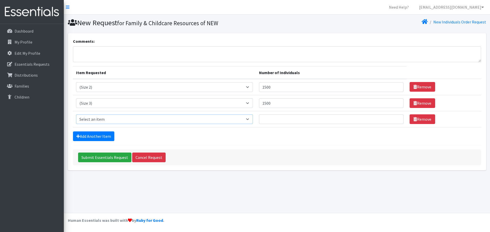
click at [104, 117] on select "Select an item (Newborn) (Preemie) (Size 1) (Size 2) (Size 3) (Size 4) (Size 5)…" at bounding box center [164, 120] width 177 height 10
select select "14512"
click at [76, 115] on select "Select an item (Newborn) (Preemie) (Size 1) (Size 2) (Size 3) (Size 4) (Size 5)…" at bounding box center [164, 120] width 177 height 10
click at [278, 119] on input "Number of Individuals" at bounding box center [331, 120] width 144 height 10
type input "2000"
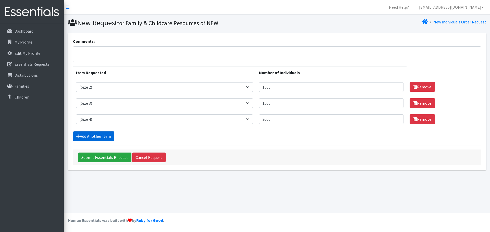
click at [105, 139] on link "Add Another Item" at bounding box center [93, 137] width 41 height 10
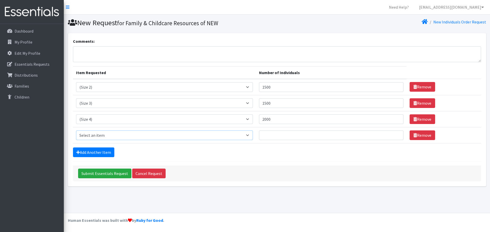
click at [107, 133] on select "Select an item (Newborn) (Preemie) (Size 1) (Size 2) (Size 3) (Size 4) (Size 5)…" at bounding box center [164, 136] width 177 height 10
select select "14488"
click at [76, 131] on select "Select an item (Newborn) (Preemie) (Size 1) (Size 2) (Size 3) (Size 4) (Size 5)…" at bounding box center [164, 136] width 177 height 10
click at [298, 129] on td "Number of Individuals" at bounding box center [331, 135] width 151 height 16
click at [293, 134] on input "Number of Individuals" at bounding box center [331, 136] width 144 height 10
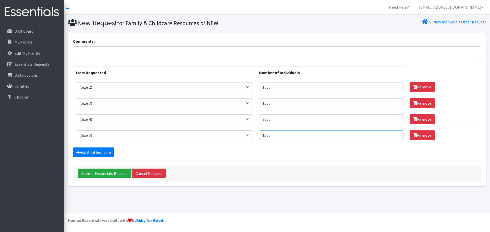
type input "1500"
drag, startPoint x: 278, startPoint y: 120, endPoint x: 241, endPoint y: 128, distance: 38.0
click at [241, 128] on tbody "Item Requested Select an item (Newborn) (Preemie) (Size 1) (Size 2) (Size 3) (S…" at bounding box center [277, 111] width 408 height 65
type input "1500"
click at [99, 151] on link "Add Another Item" at bounding box center [93, 153] width 41 height 10
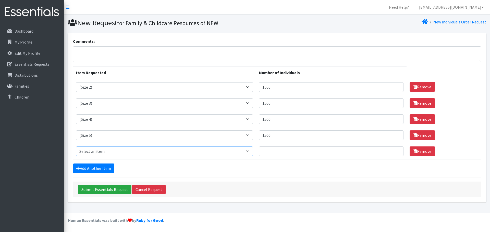
click at [104, 152] on select "Select an item (Newborn) (Preemie) (Size 1) (Size 2) (Size 3) (Size 4) (Size 5)…" at bounding box center [164, 152] width 177 height 10
select select "14491"
click at [76, 147] on select "Select an item (Newborn) (Preemie) (Size 1) (Size 2) (Size 3) (Size 4) (Size 5)…" at bounding box center [164, 152] width 177 height 10
click at [272, 153] on input "Number of Individuals" at bounding box center [331, 152] width 144 height 10
type input "1500"
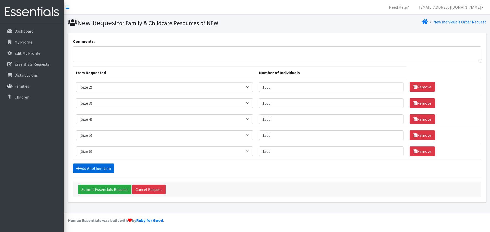
click at [102, 165] on link "Add Another Item" at bounding box center [93, 169] width 41 height 10
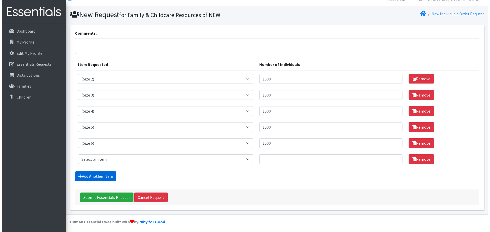
scroll to position [10, 0]
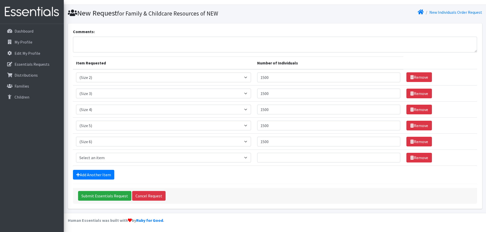
drag, startPoint x: 94, startPoint y: 163, endPoint x: 97, endPoint y: 157, distance: 6.9
click at [94, 161] on td "Item Requested Select an item (Newborn) (Preemie) (Size 1) (Size 2) (Size 3) (S…" at bounding box center [163, 158] width 181 height 16
click at [97, 157] on select "Select an item (Newborn) (Preemie) (Size 1) (Size 2) (Size 3) (Size 4) (Size 5)…" at bounding box center [163, 158] width 175 height 10
select select "14511"
click at [76, 153] on select "Select an item (Newborn) (Preemie) (Size 1) (Size 2) (Size 3) (Size 4) (Size 5)…" at bounding box center [163, 158] width 175 height 10
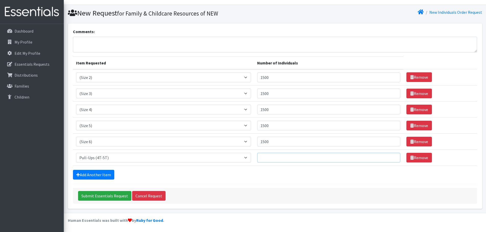
click at [286, 155] on input "Number of Individuals" at bounding box center [328, 158] width 143 height 10
drag, startPoint x: 295, startPoint y: 76, endPoint x: 209, endPoint y: 85, distance: 86.3
click at [209, 85] on tbody "Item Requested Select an item (Newborn) (Preemie) (Size 1) (Size 2) (Size 3) (S…" at bounding box center [275, 117] width 404 height 97
type input "30"
drag, startPoint x: 279, startPoint y: 96, endPoint x: 253, endPoint y: 97, distance: 26.8
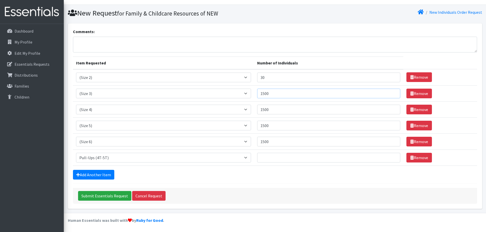
click at [253, 97] on tr "Item Requested Select an item (Newborn) (Preemie) (Size 1) (Size 2) (Size 3) (S…" at bounding box center [275, 93] width 404 height 16
type input "30"
drag, startPoint x: 279, startPoint y: 108, endPoint x: 241, endPoint y: 115, distance: 38.6
click at [241, 115] on tr "Item Requested Select an item (Newborn) (Preemie) (Size 1) (Size 2) (Size 3) (S…" at bounding box center [275, 110] width 404 height 16
type input "60"
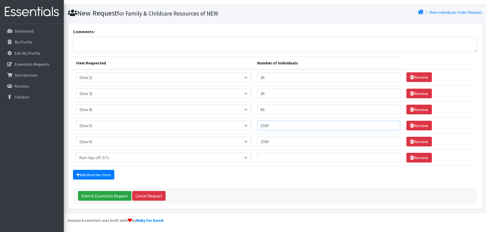
drag, startPoint x: 288, startPoint y: 122, endPoint x: 281, endPoint y: 125, distance: 7.4
click at [281, 125] on input "1500" at bounding box center [328, 126] width 143 height 10
drag, startPoint x: 281, startPoint y: 125, endPoint x: 243, endPoint y: 128, distance: 38.1
click at [243, 128] on tr "Item Requested Select an item (Newborn) (Preemie) (Size 1) (Size 2) (Size 3) (S…" at bounding box center [275, 126] width 404 height 16
type input "60"
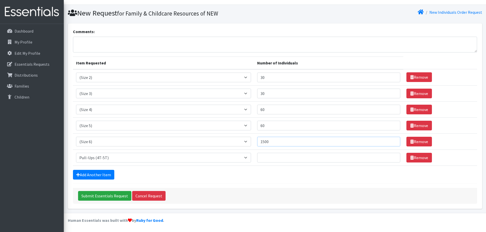
drag, startPoint x: 276, startPoint y: 140, endPoint x: 232, endPoint y: 143, distance: 43.5
click at [233, 143] on tr "Item Requested Select an item (Newborn) (Preemie) (Size 1) (Size 2) (Size 3) (S…" at bounding box center [275, 142] width 404 height 16
type input "60"
click at [311, 164] on td "Number of Individuals" at bounding box center [328, 158] width 149 height 16
click at [308, 158] on input "Number of Individuals" at bounding box center [328, 158] width 143 height 10
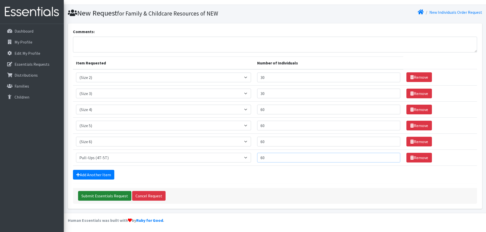
type input "60"
click at [105, 195] on input "Submit Essentials Request" at bounding box center [104, 196] width 53 height 10
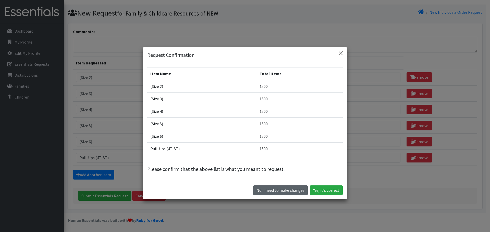
drag, startPoint x: 288, startPoint y: 192, endPoint x: 286, endPoint y: 190, distance: 2.9
click at [287, 191] on button "No, I need to make changes" at bounding box center [280, 191] width 55 height 10
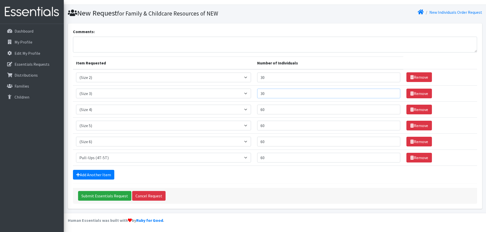
drag, startPoint x: 271, startPoint y: 92, endPoint x: 257, endPoint y: 92, distance: 13.8
click at [257, 92] on tr "Item Requested Select an item (Newborn) (Preemie) (Size 1) (Size 2) (Size 3) (S…" at bounding box center [275, 93] width 404 height 16
type input "45"
drag, startPoint x: 278, startPoint y: 76, endPoint x: 218, endPoint y: 80, distance: 59.7
click at [218, 80] on tr "Item Requested Select an item (Newborn) (Preemie) (Size 1) (Size 2) (Size 3) (S…" at bounding box center [275, 77] width 404 height 16
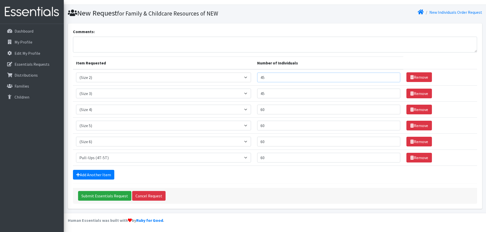
type input "45"
click at [221, 56] on form "Comments: Item Requested Number of Individuals Item Requested Select an item (N…" at bounding box center [275, 117] width 404 height 176
click at [96, 195] on input "Submit Essentials Request" at bounding box center [104, 196] width 53 height 10
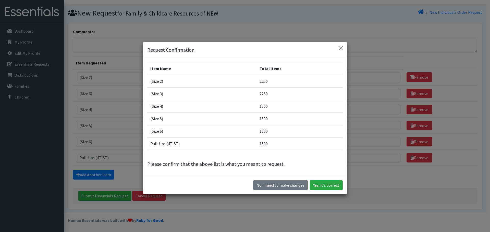
scroll to position [0, 0]
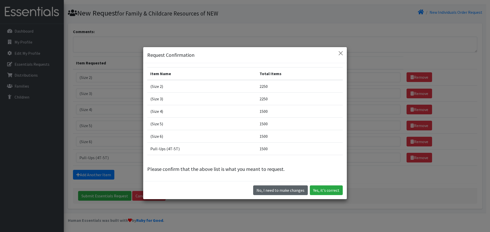
click at [279, 192] on button "No, I need to make changes" at bounding box center [280, 191] width 55 height 10
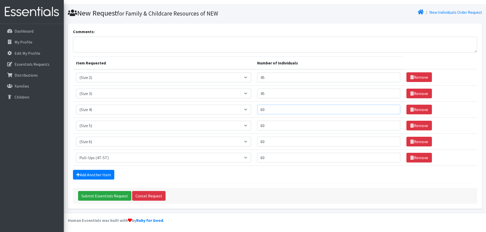
drag, startPoint x: 273, startPoint y: 109, endPoint x: 258, endPoint y: 110, distance: 14.8
click at [258, 110] on td "Number of Individuals 60" at bounding box center [328, 110] width 149 height 16
click at [116, 197] on input "Submit Essentials Request" at bounding box center [104, 196] width 53 height 10
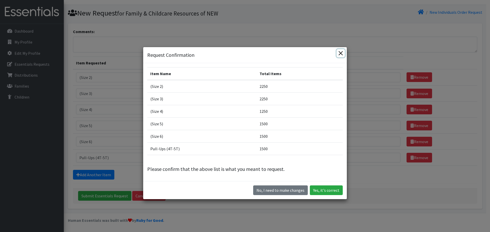
click at [337, 53] on button "Close" at bounding box center [341, 53] width 8 height 8
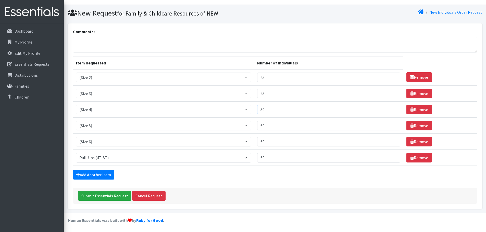
drag, startPoint x: 283, startPoint y: 108, endPoint x: 256, endPoint y: 109, distance: 27.6
click at [256, 109] on tr "Item Requested Select an item (Newborn) (Preemie) (Size 1) (Size 2) (Size 3) (S…" at bounding box center [275, 110] width 404 height 16
drag, startPoint x: 272, startPoint y: 109, endPoint x: 262, endPoint y: 110, distance: 10.2
click at [262, 110] on input "65" at bounding box center [328, 110] width 143 height 10
type input "70"
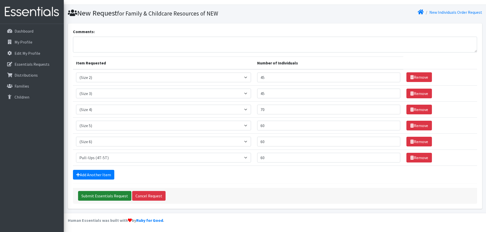
click at [116, 195] on input "Submit Essentials Request" at bounding box center [104, 196] width 53 height 10
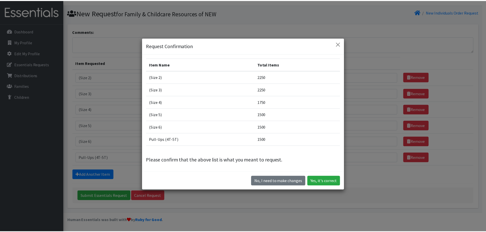
scroll to position [14, 0]
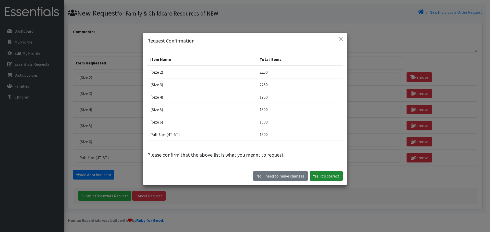
click at [327, 177] on button "Yes, it's correct" at bounding box center [326, 176] width 33 height 10
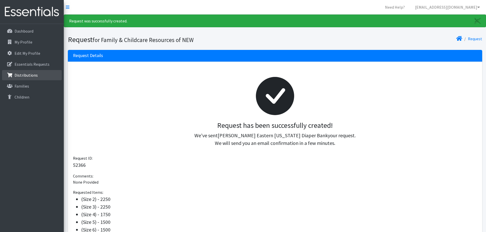
click at [33, 74] on p "Distributions" at bounding box center [26, 75] width 23 height 5
